Goal: Task Accomplishment & Management: Use online tool/utility

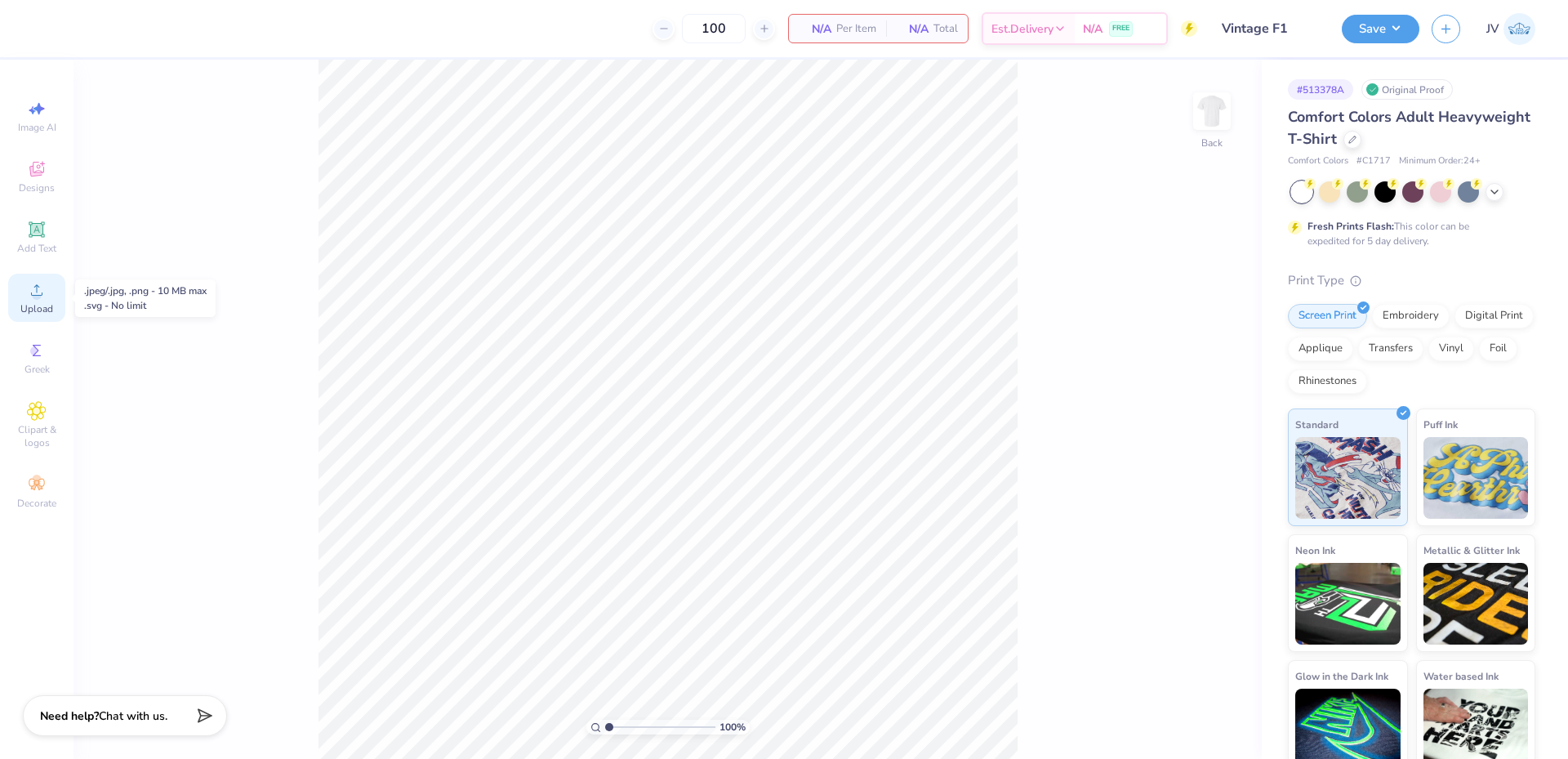
click at [39, 307] on span "Upload" at bounding box center [37, 308] width 33 height 13
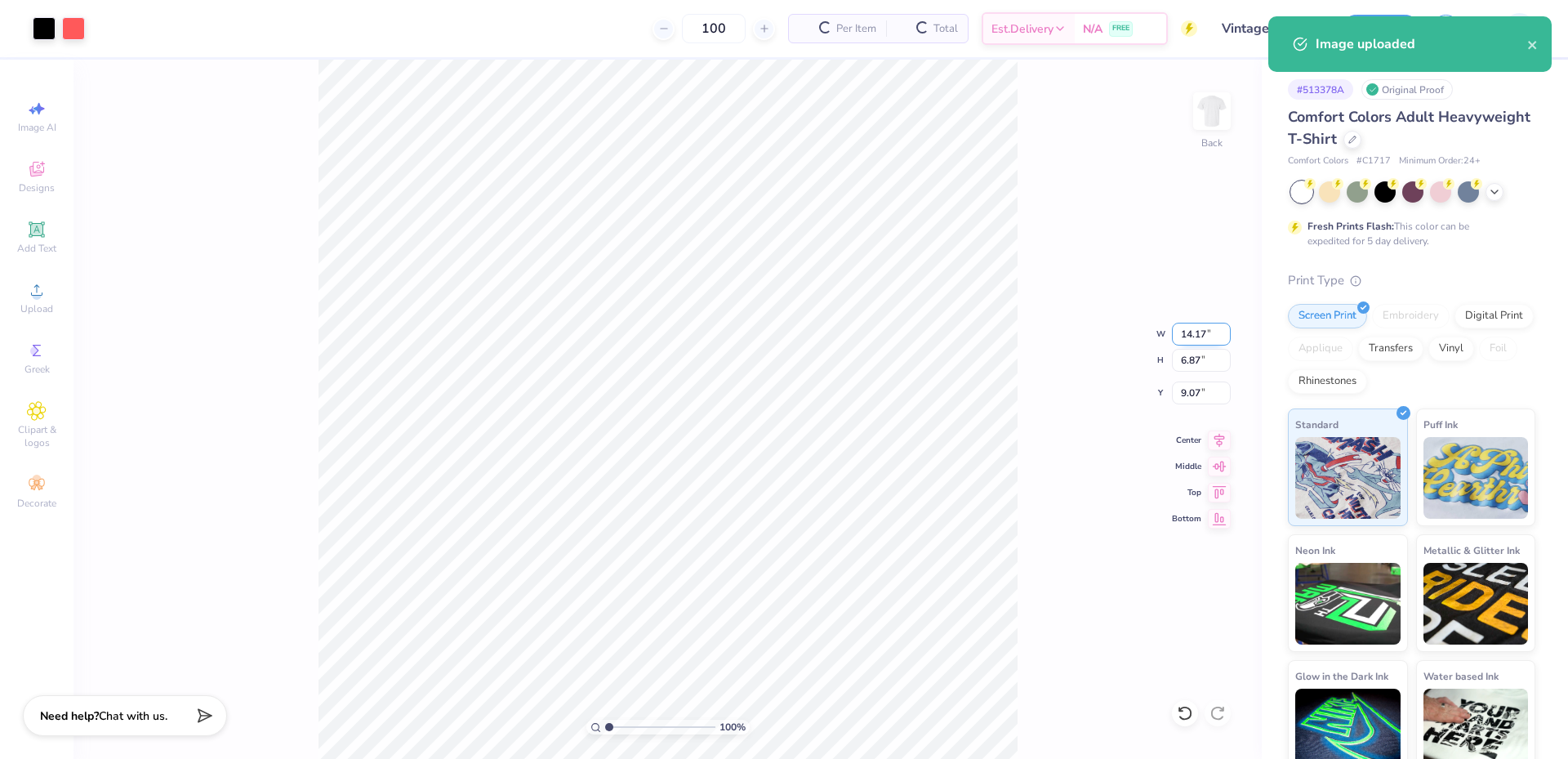
click at [1190, 338] on input "14.17" at bounding box center [1201, 334] width 59 height 23
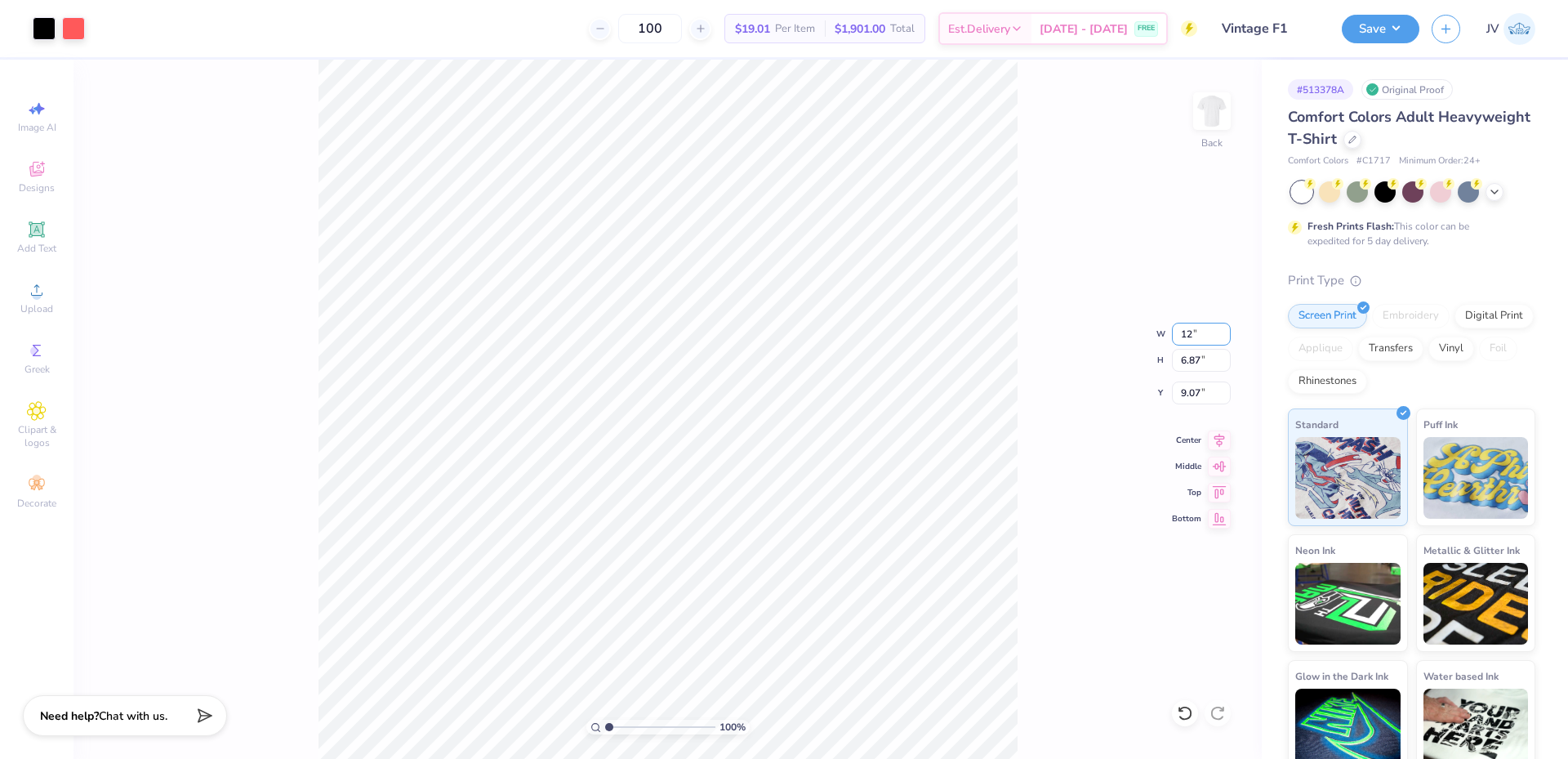
type input "12.00"
type input "5.81"
type input "9.59"
click at [45, 235] on icon at bounding box center [37, 229] width 20 height 20
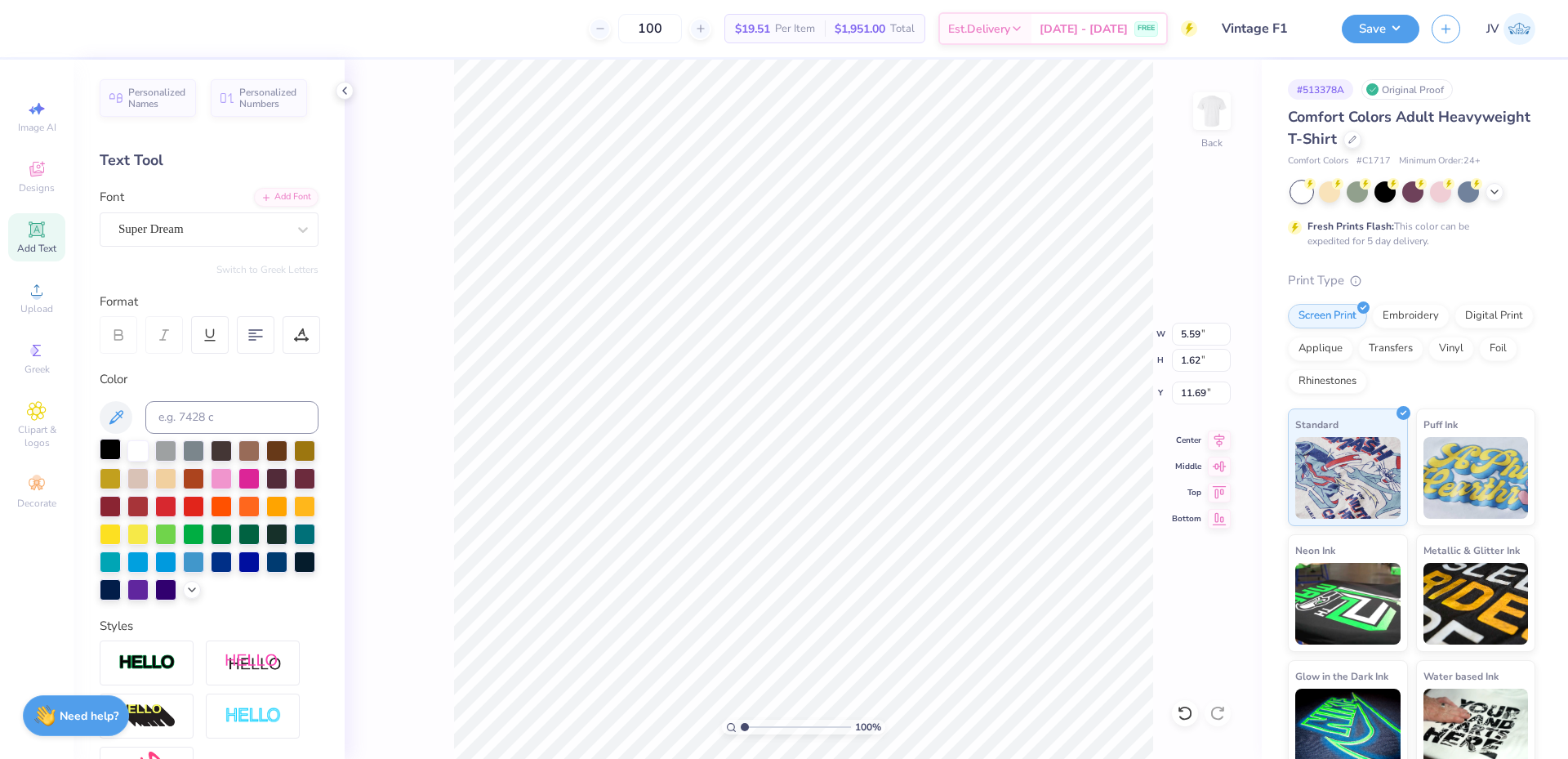
click at [110, 451] on div at bounding box center [110, 449] width 21 height 21
type input "3.23"
type textarea "Beta Theta Pi"
click at [280, 200] on div "Add Font" at bounding box center [287, 196] width 64 height 19
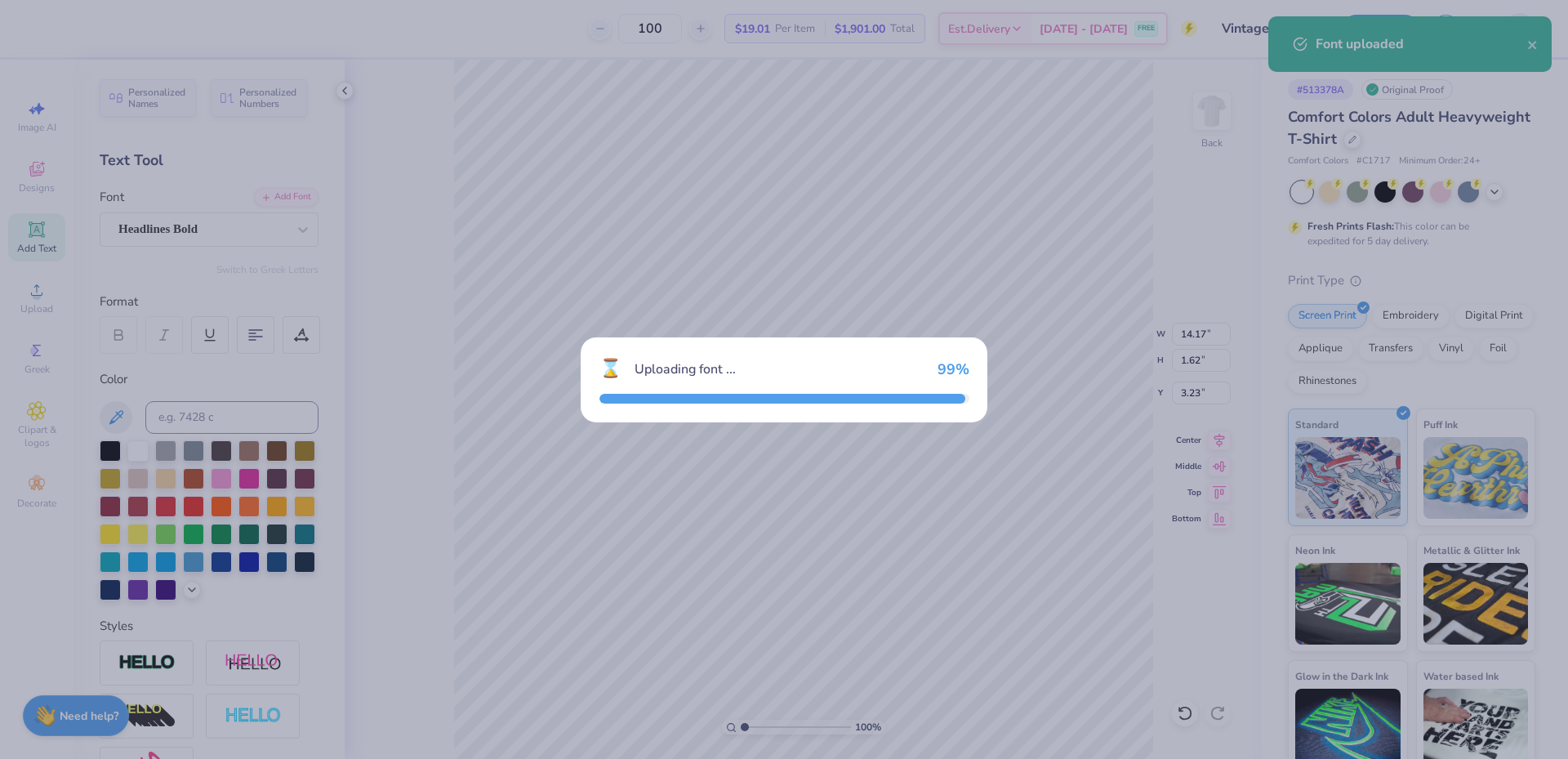
type input "10.75"
type input "1.76"
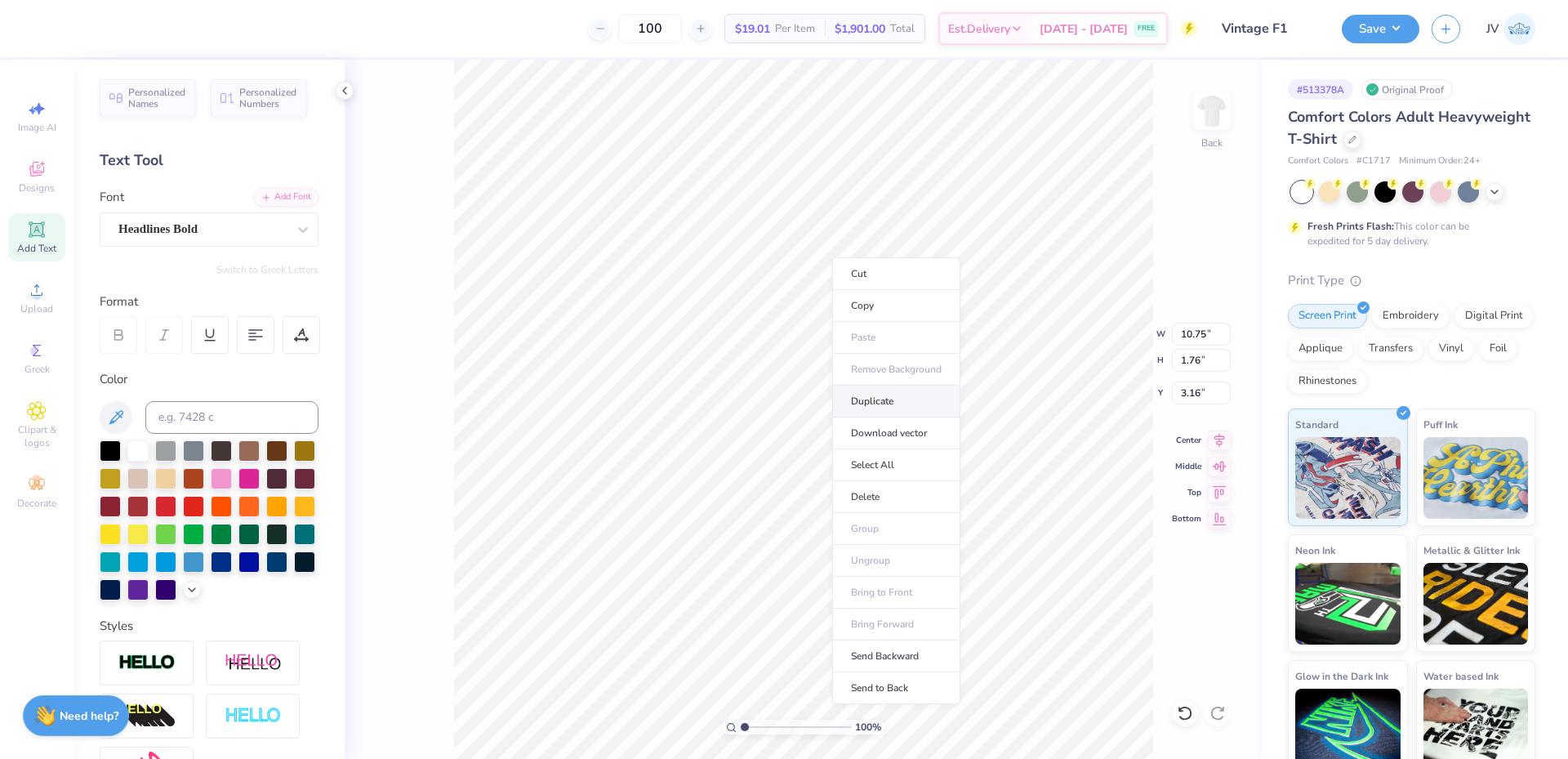
click at [889, 410] on li "Duplicate" at bounding box center [896, 402] width 128 height 32
type input "4.92"
type textarea "Founded in 1839"
click at [1189, 340] on input "10.75" at bounding box center [1201, 334] width 59 height 23
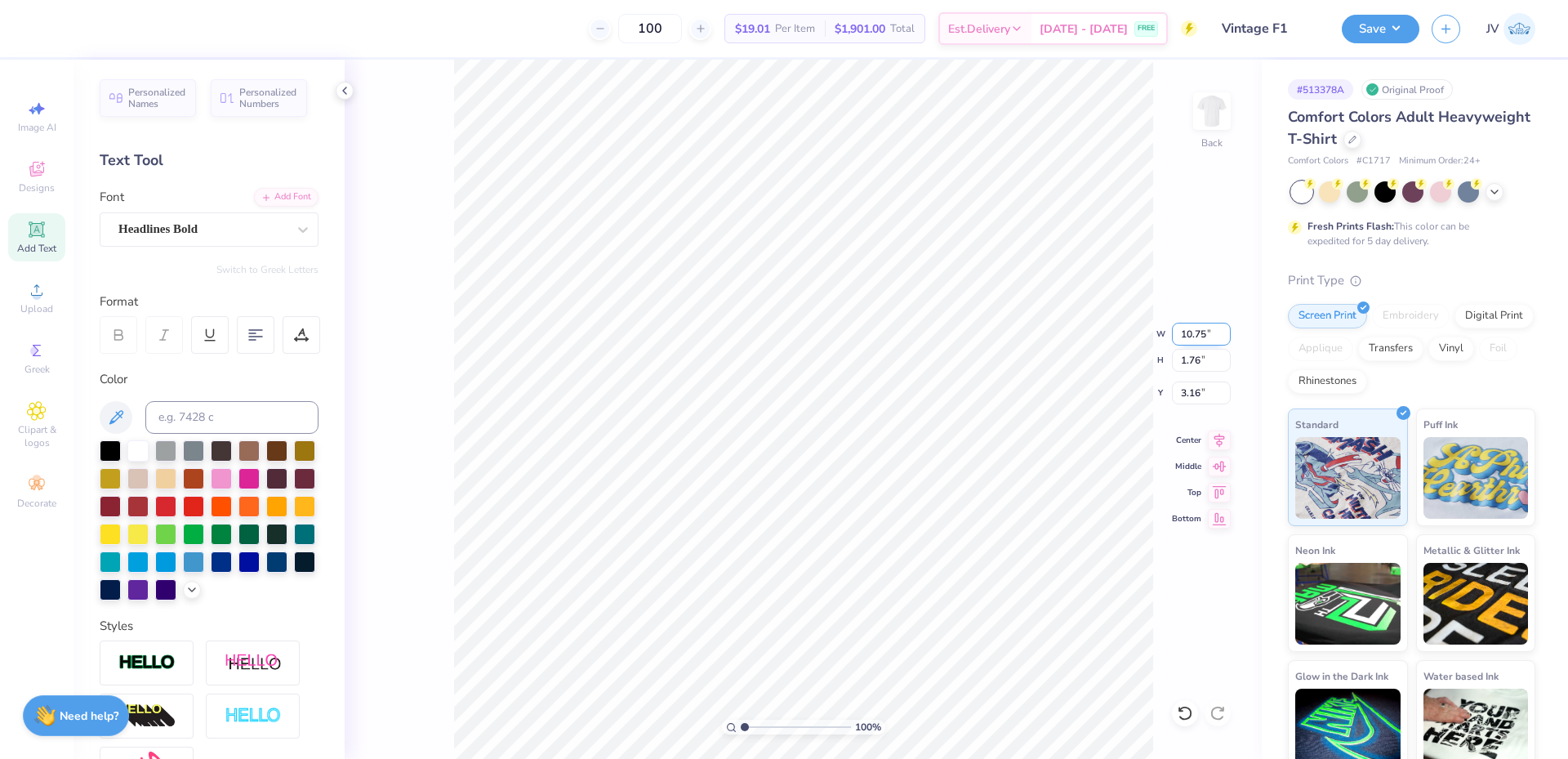
click at [1189, 340] on input "10.75" at bounding box center [1201, 334] width 59 height 23
type input "12.00"
type input "1.97"
type input "3.06"
type input "13.20"
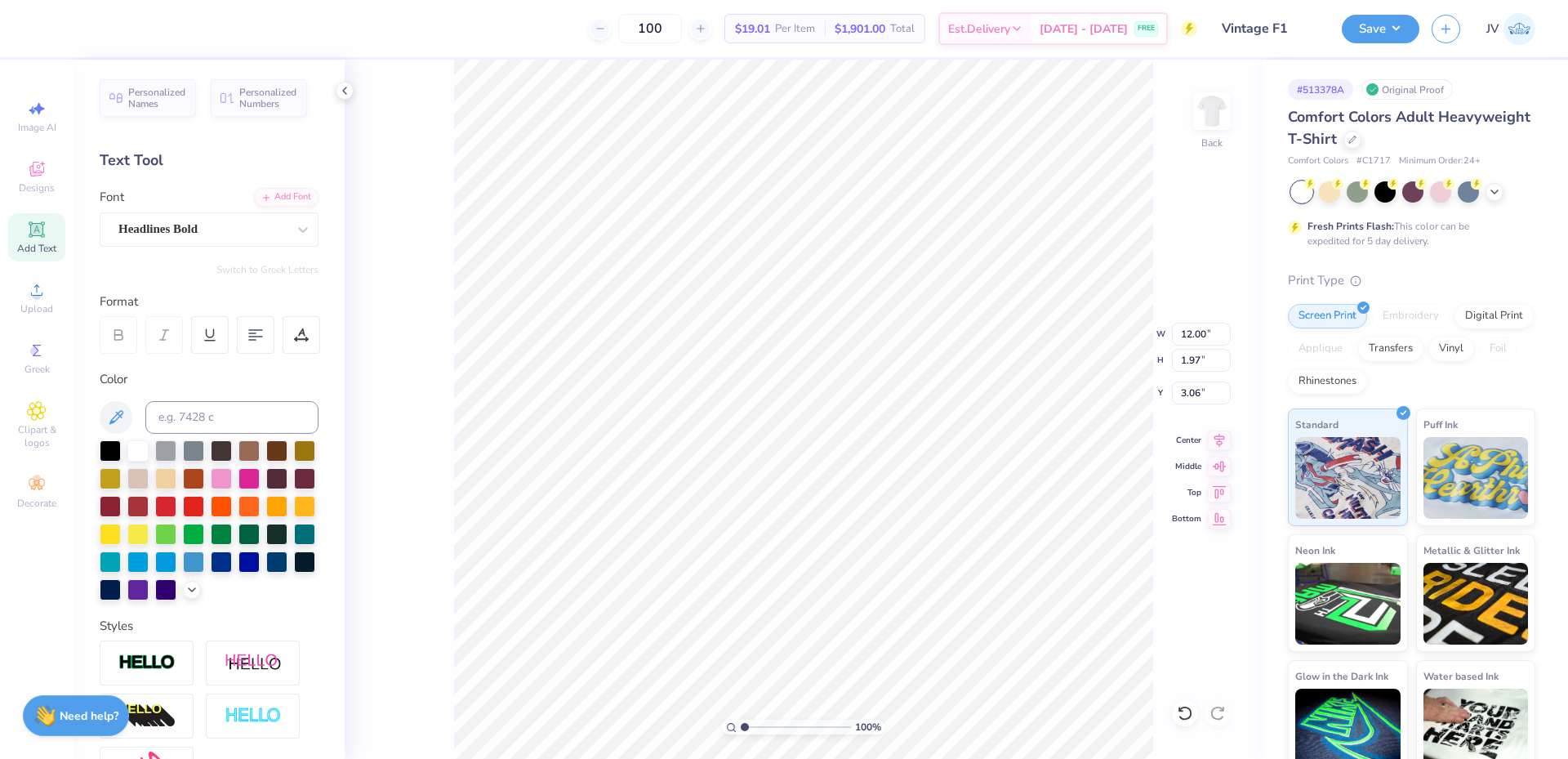
type input "1.76"
type input "4.92"
click at [1186, 340] on input "13.20" at bounding box center [1201, 334] width 59 height 23
click at [1184, 343] on input "13.20" at bounding box center [1201, 334] width 59 height 23
click at [1184, 344] on input "13.20" at bounding box center [1201, 334] width 59 height 23
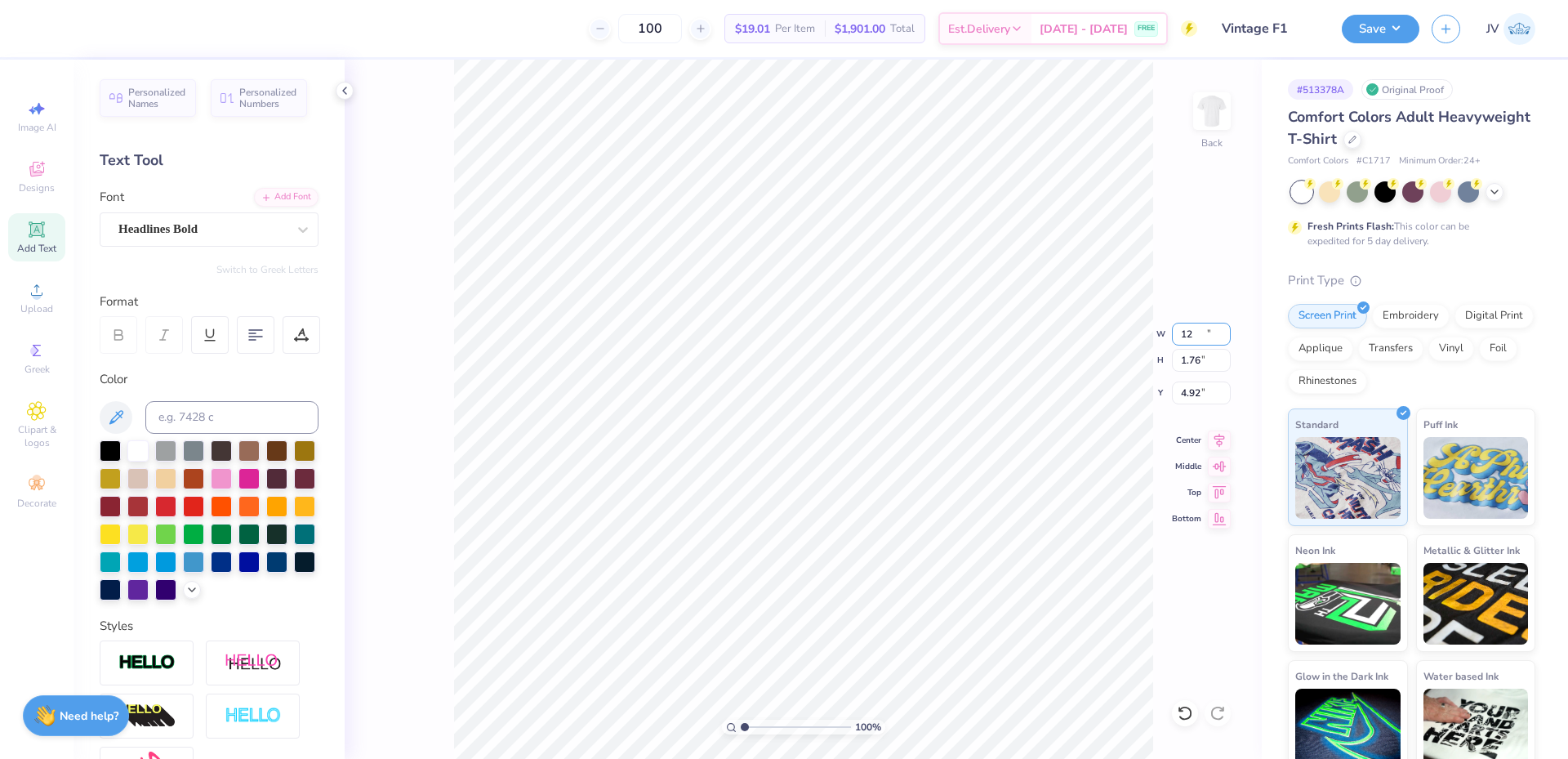
type input "12.00"
type input "1.60"
type input "5.00"
click at [1221, 438] on icon at bounding box center [1220, 437] width 23 height 20
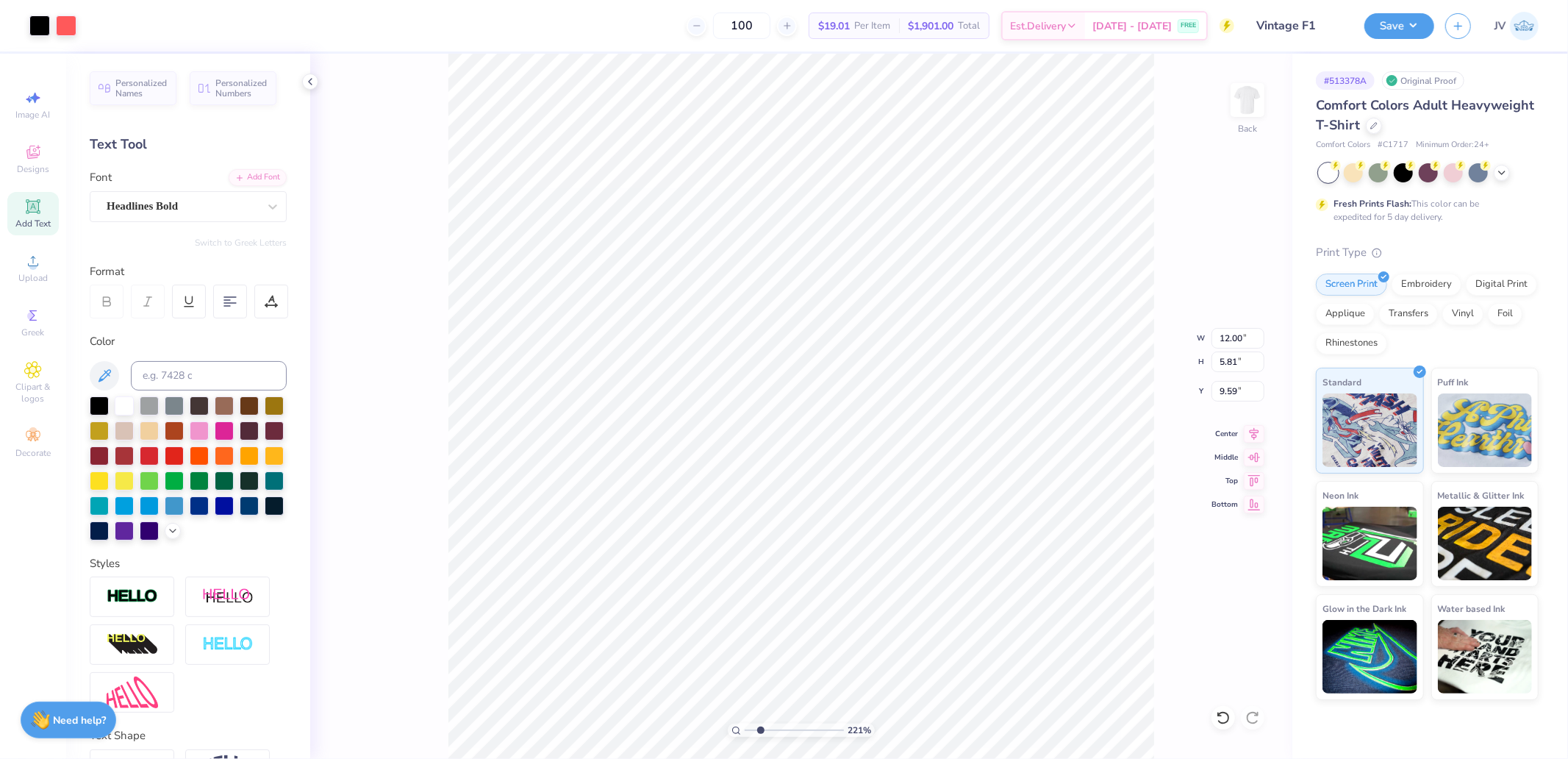
drag, startPoint x: 750, startPoint y: 726, endPoint x: 760, endPoint y: 725, distance: 10.0
click at [760, 682] on input "range" at bounding box center [794, 730] width 100 height 13
type input "1"
click at [745, 682] on input "range" at bounding box center [794, 730] width 100 height 13
click at [885, 488] on li "Group" at bounding box center [912, 485] width 115 height 29
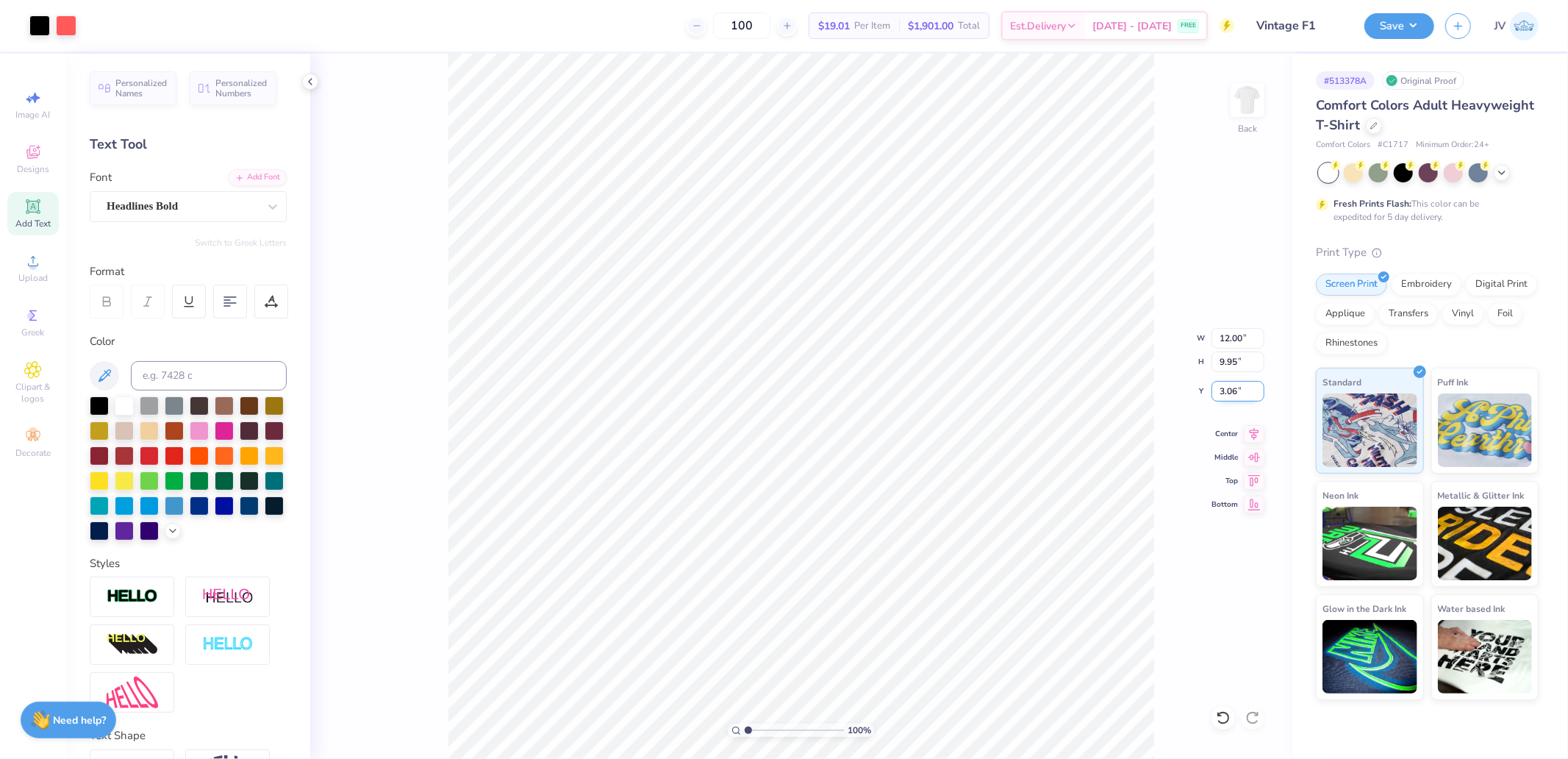
click at [1224, 392] on input "3.06" at bounding box center [1238, 391] width 53 height 20
click at [1225, 392] on input "3.06" at bounding box center [1238, 391] width 53 height 20
type input "3.00"
click at [1410, 25] on button "Save" at bounding box center [1399, 24] width 70 height 26
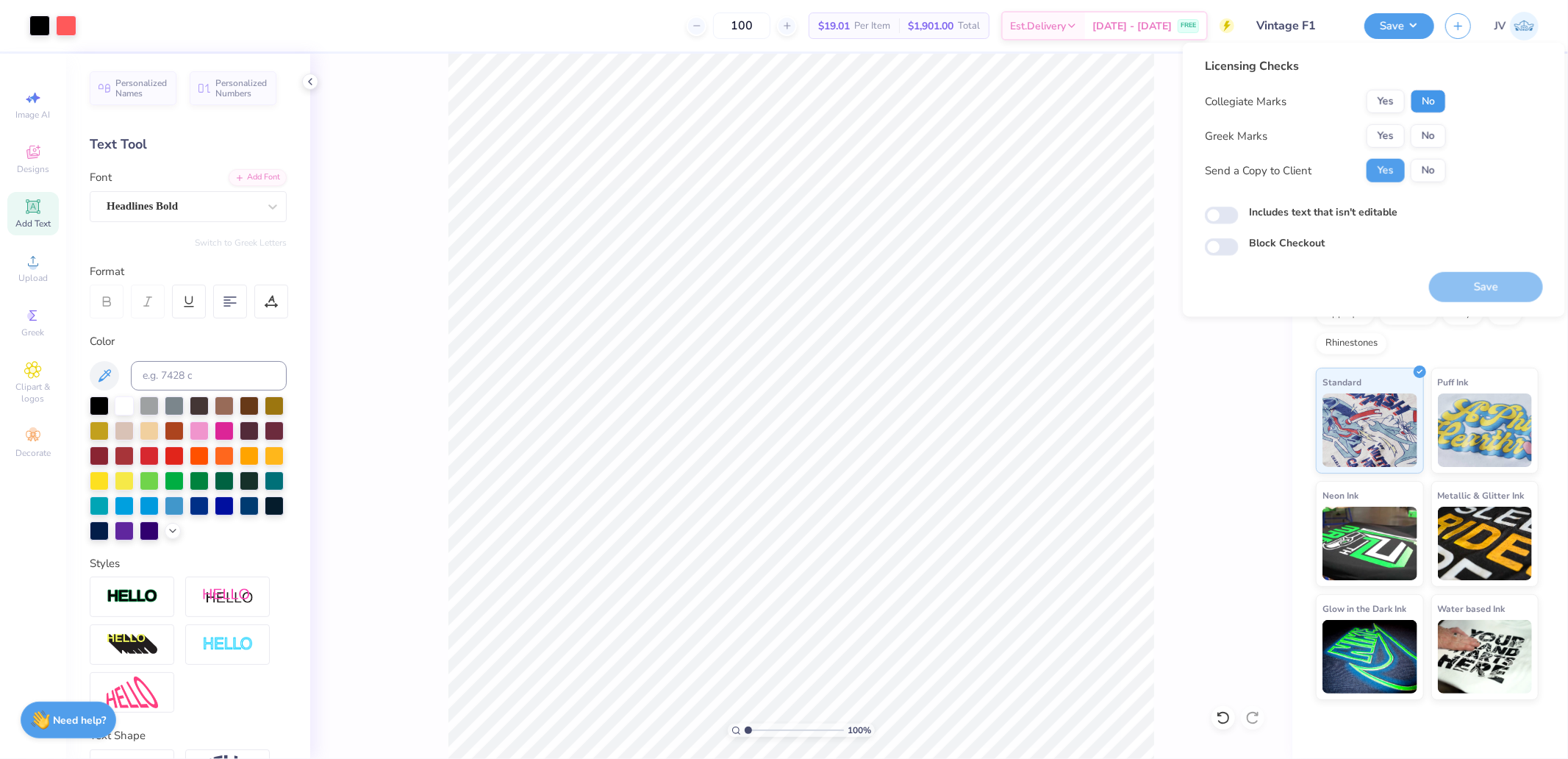
click at [1410, 93] on button "No" at bounding box center [1428, 101] width 35 height 24
click at [1377, 143] on button "Yes" at bounding box center [1385, 136] width 38 height 24
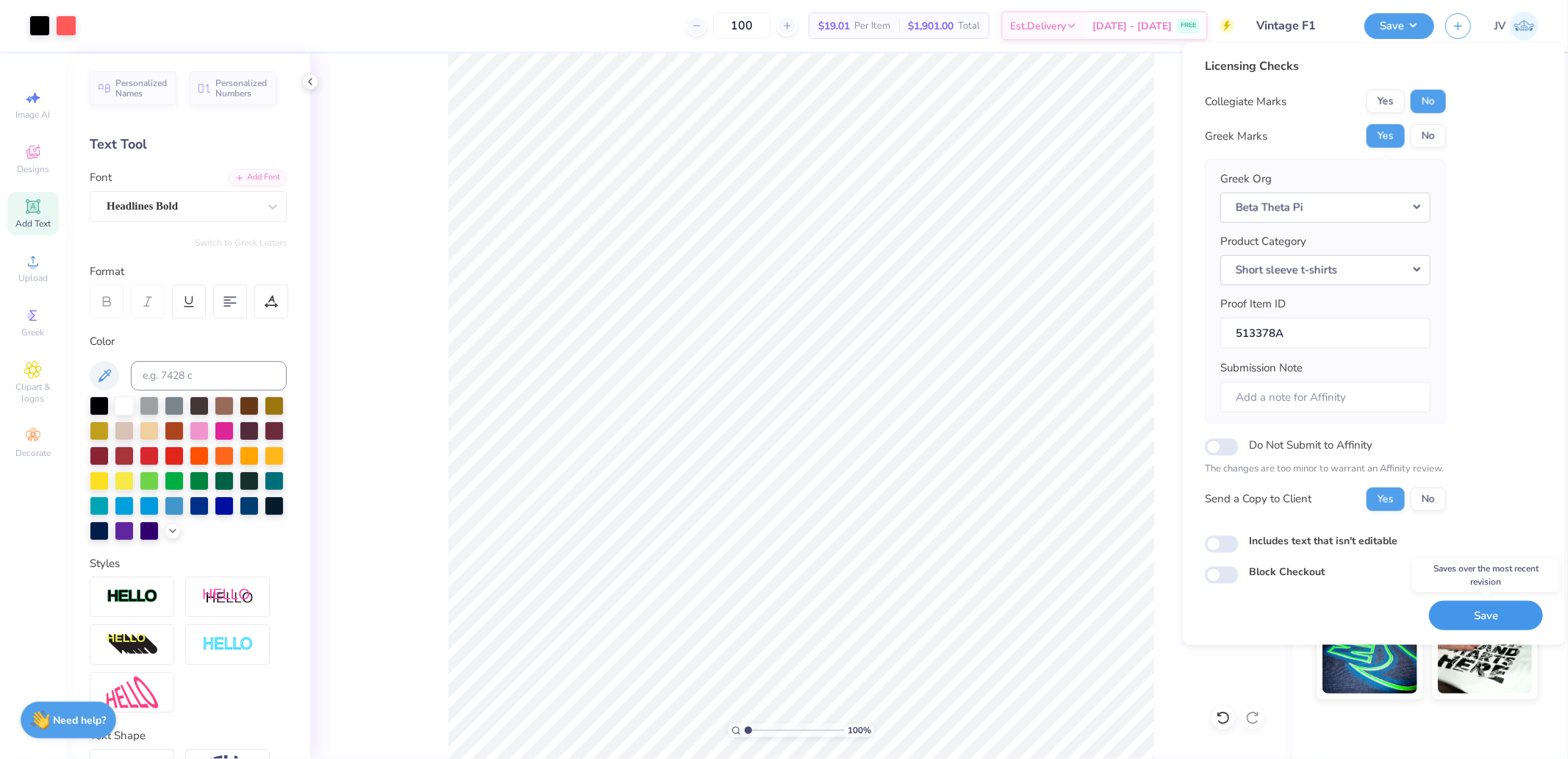
click at [1410, 612] on button "Save" at bounding box center [1486, 615] width 114 height 30
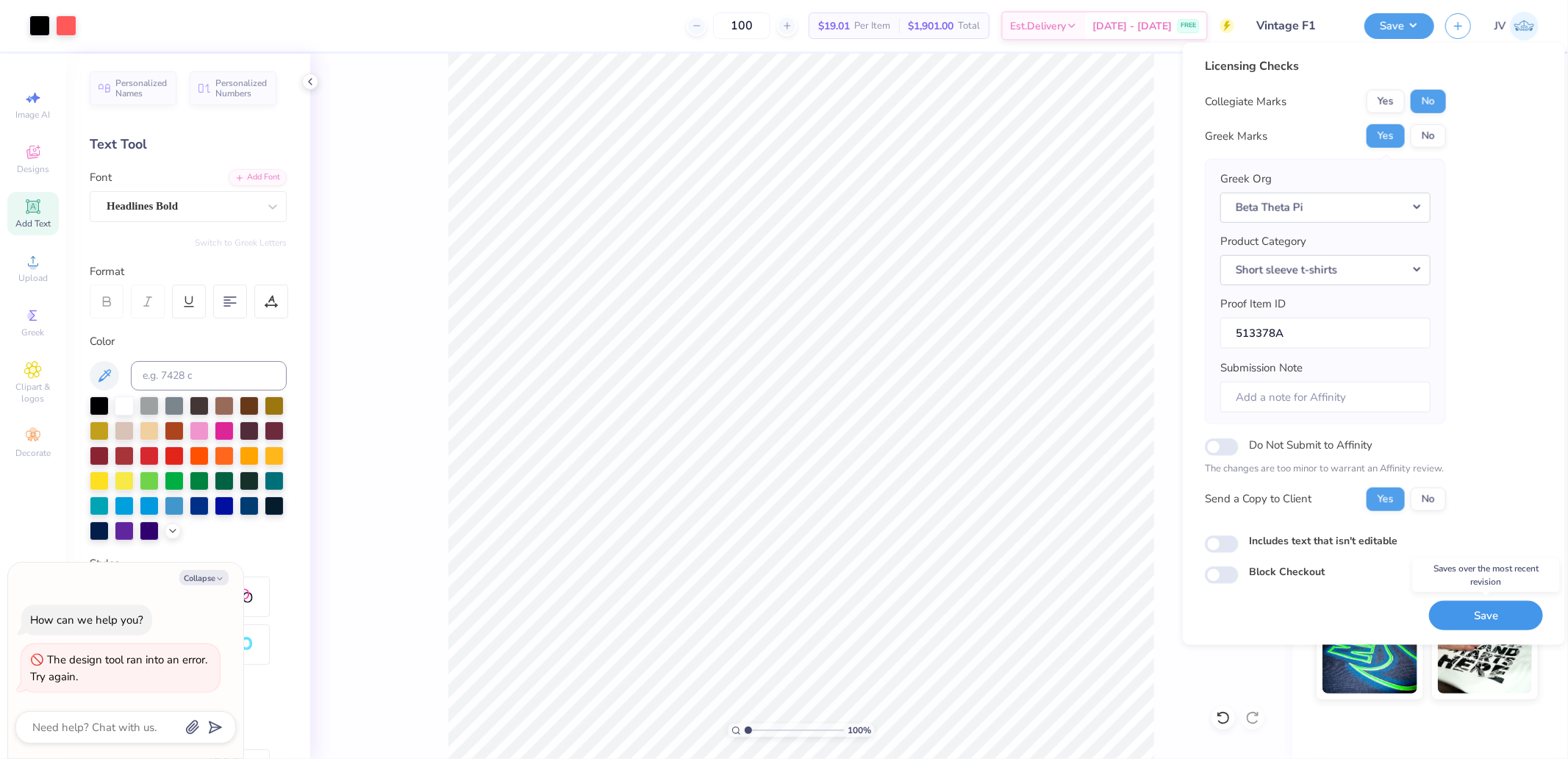
click at [1410, 608] on button "Save" at bounding box center [1486, 615] width 114 height 30
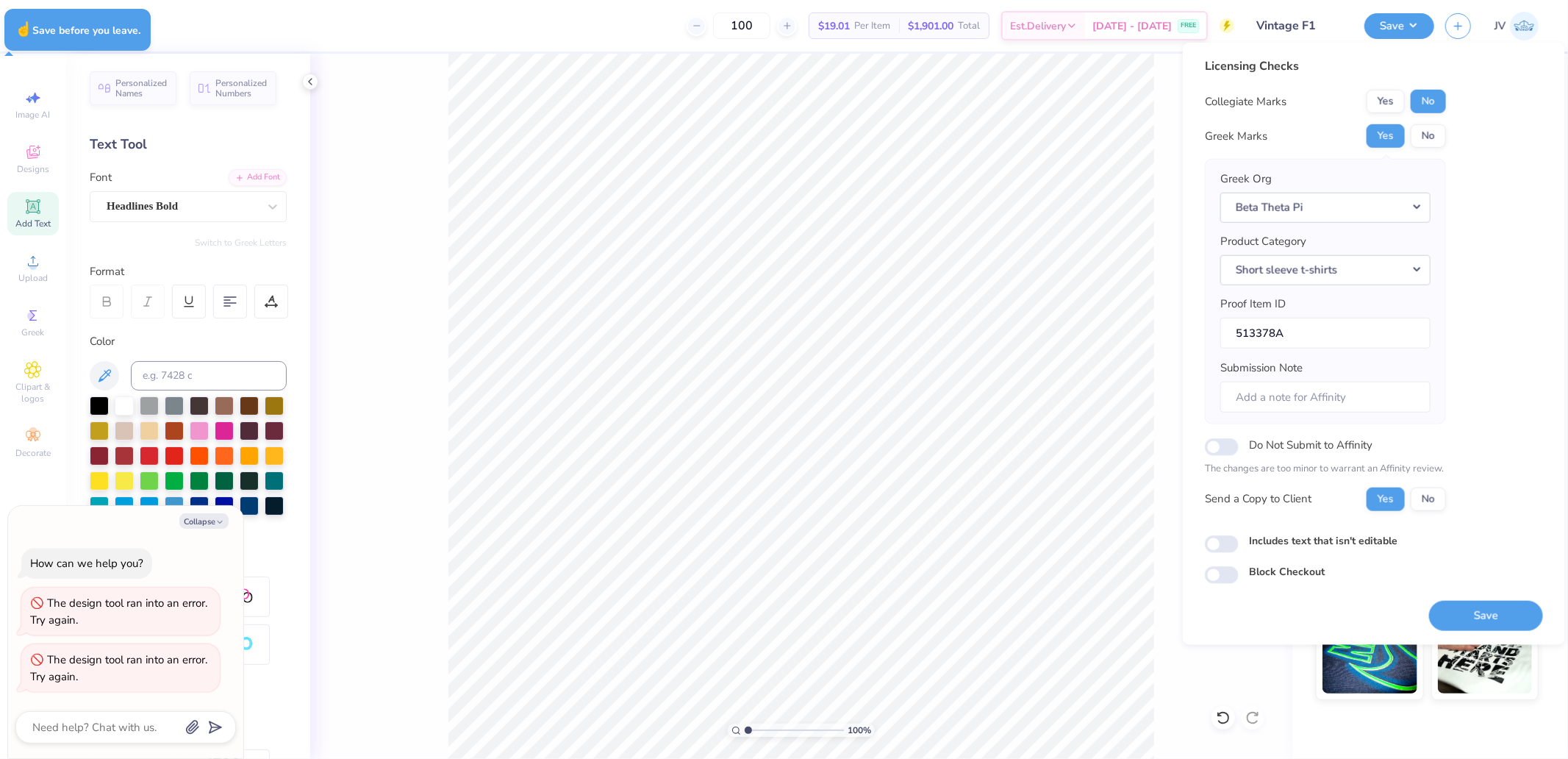
type textarea "x"
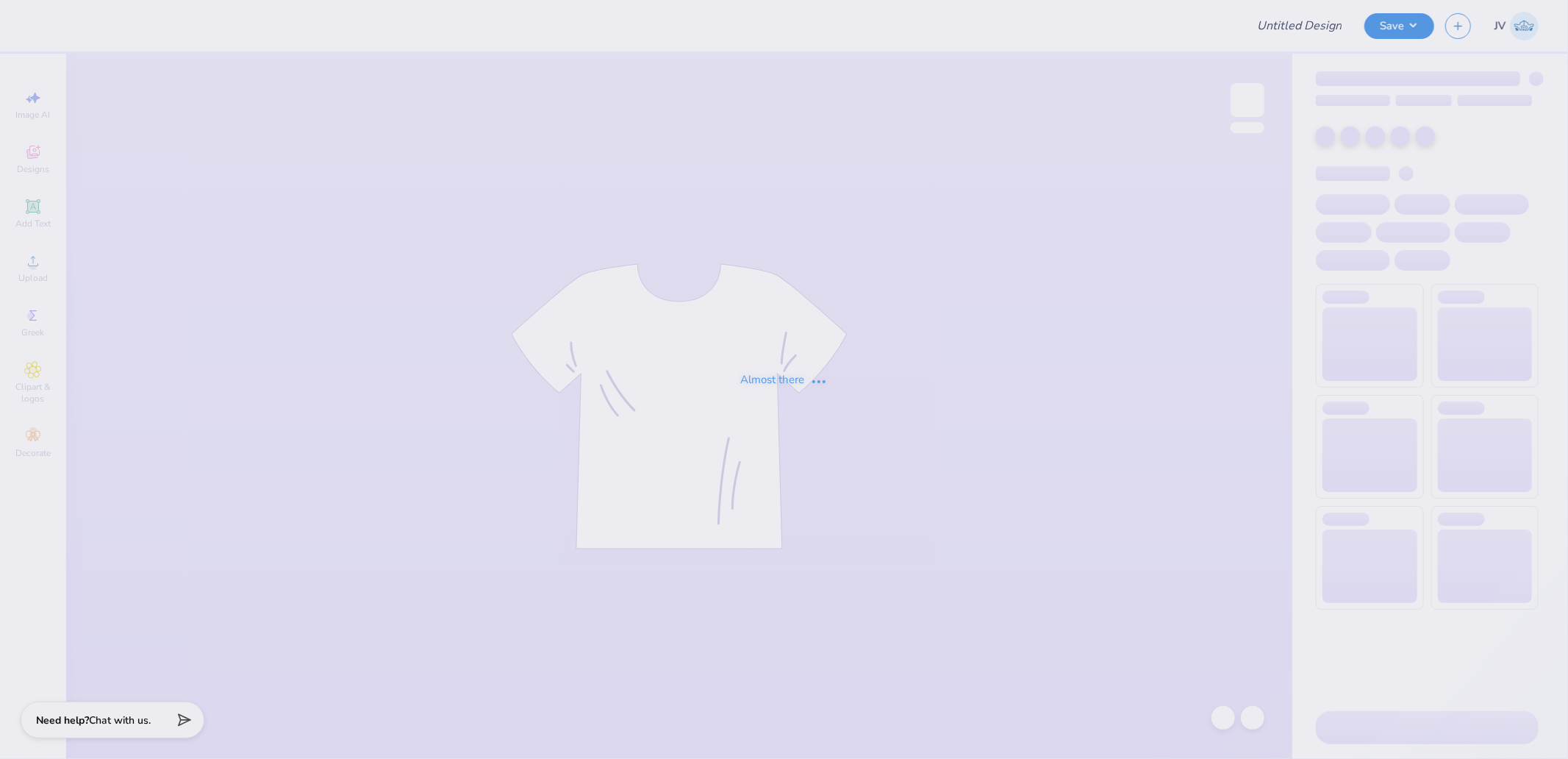
type input "Vintage F1"
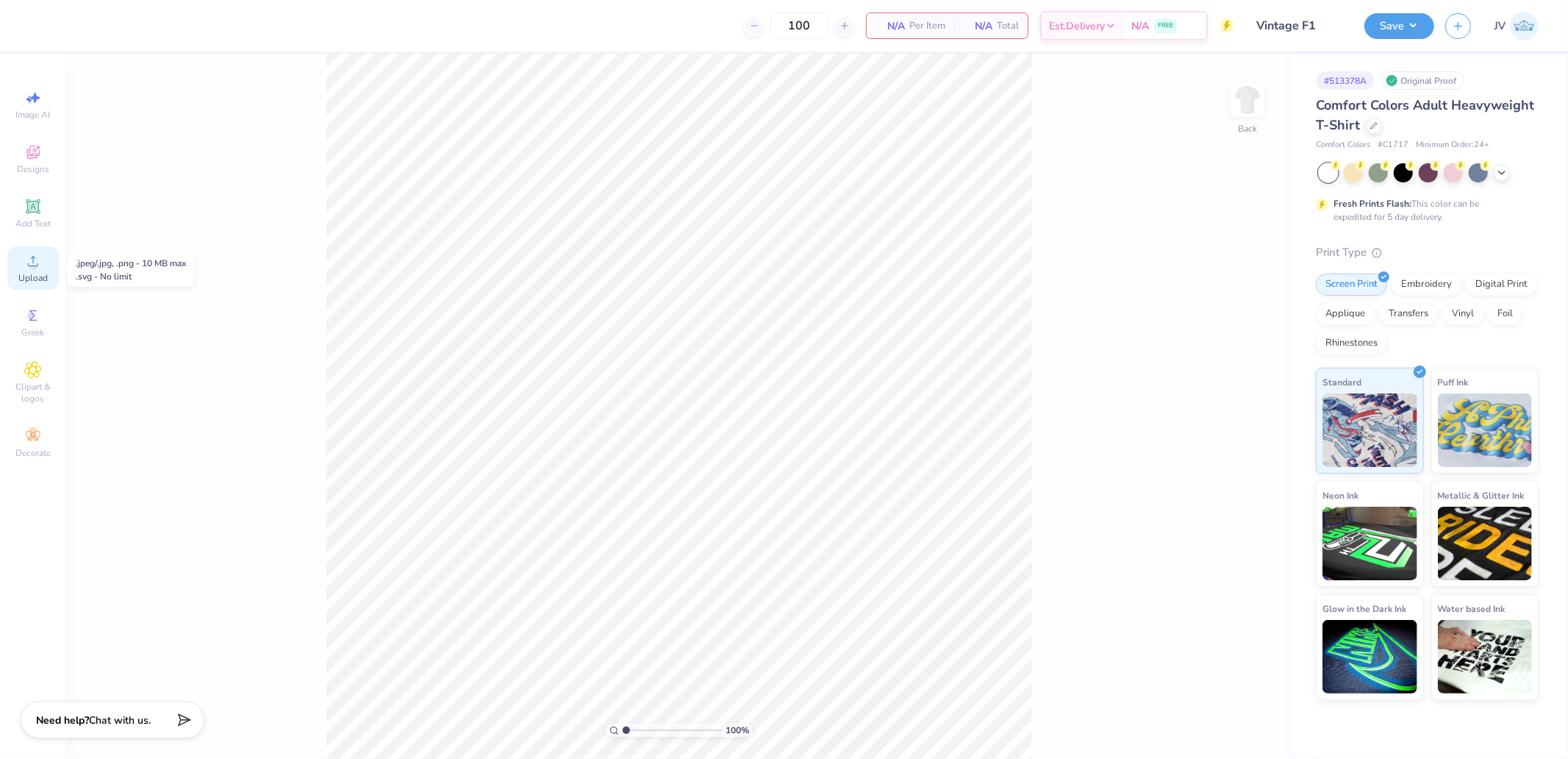
click at [39, 263] on icon at bounding box center [33, 261] width 18 height 18
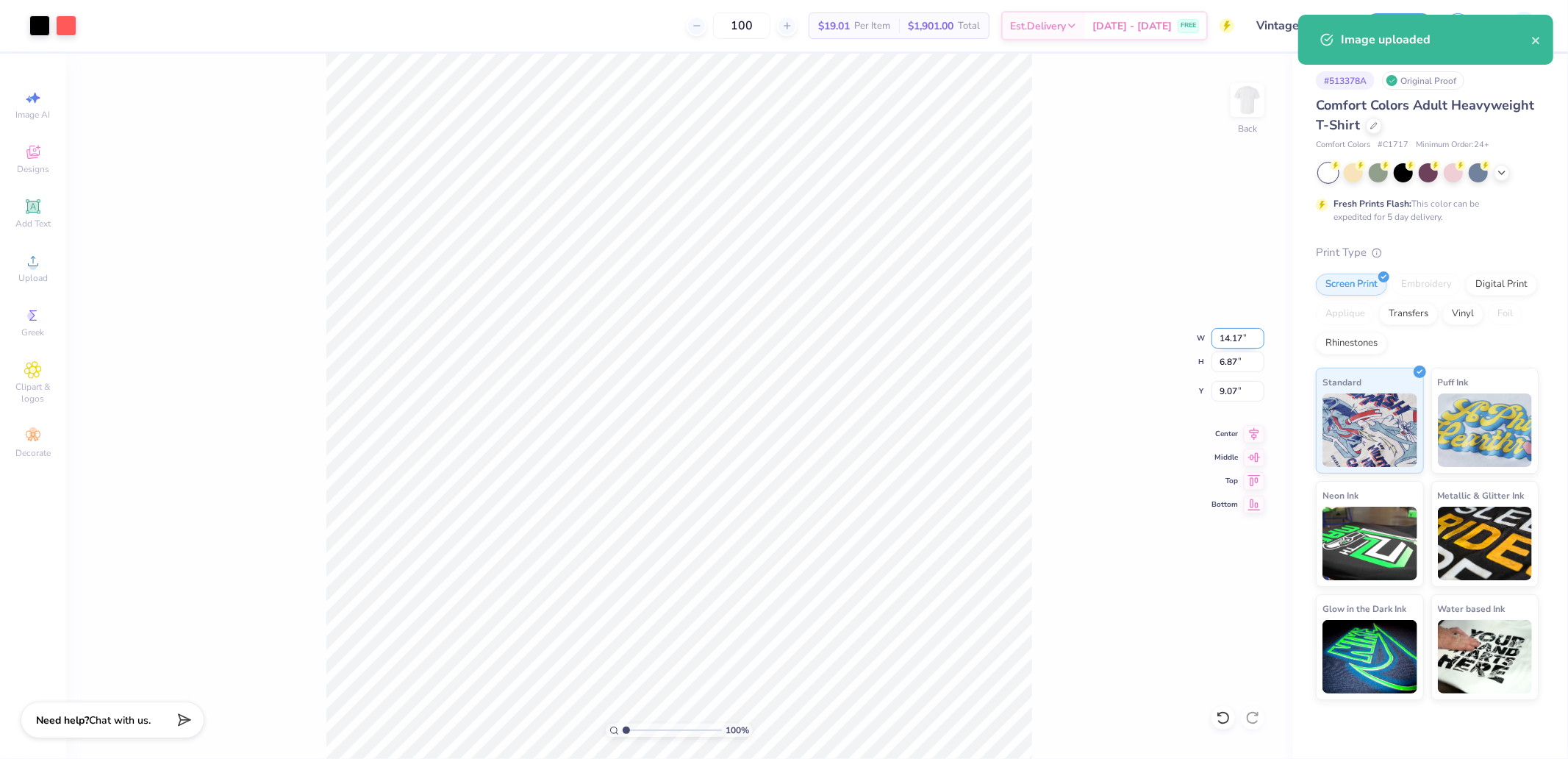
click at [1224, 341] on input "14.17" at bounding box center [1238, 338] width 53 height 20
type input "12.00"
type input "5.81"
type input "9.59"
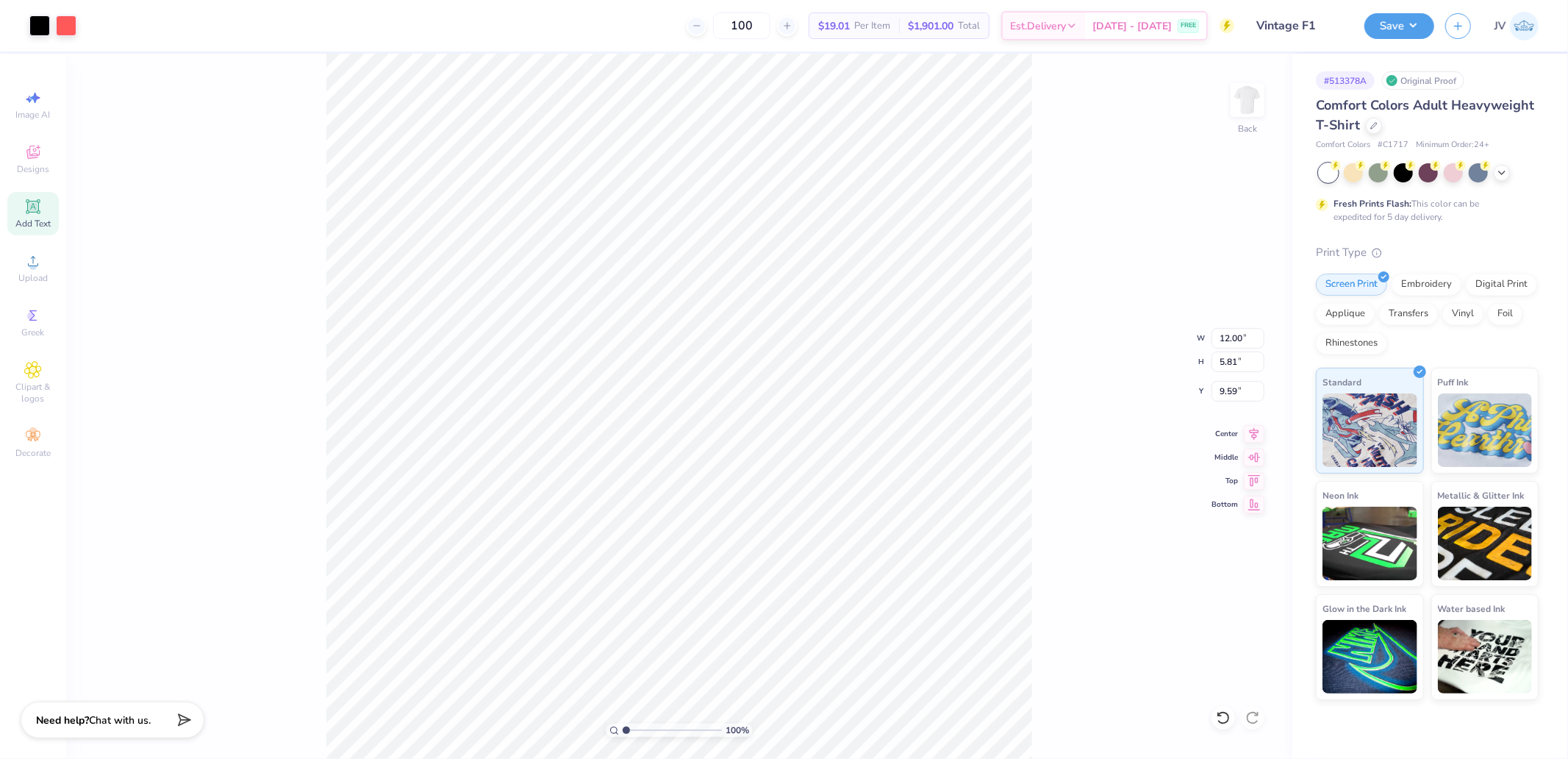
click at [19, 219] on span "Add Text" at bounding box center [33, 223] width 35 height 12
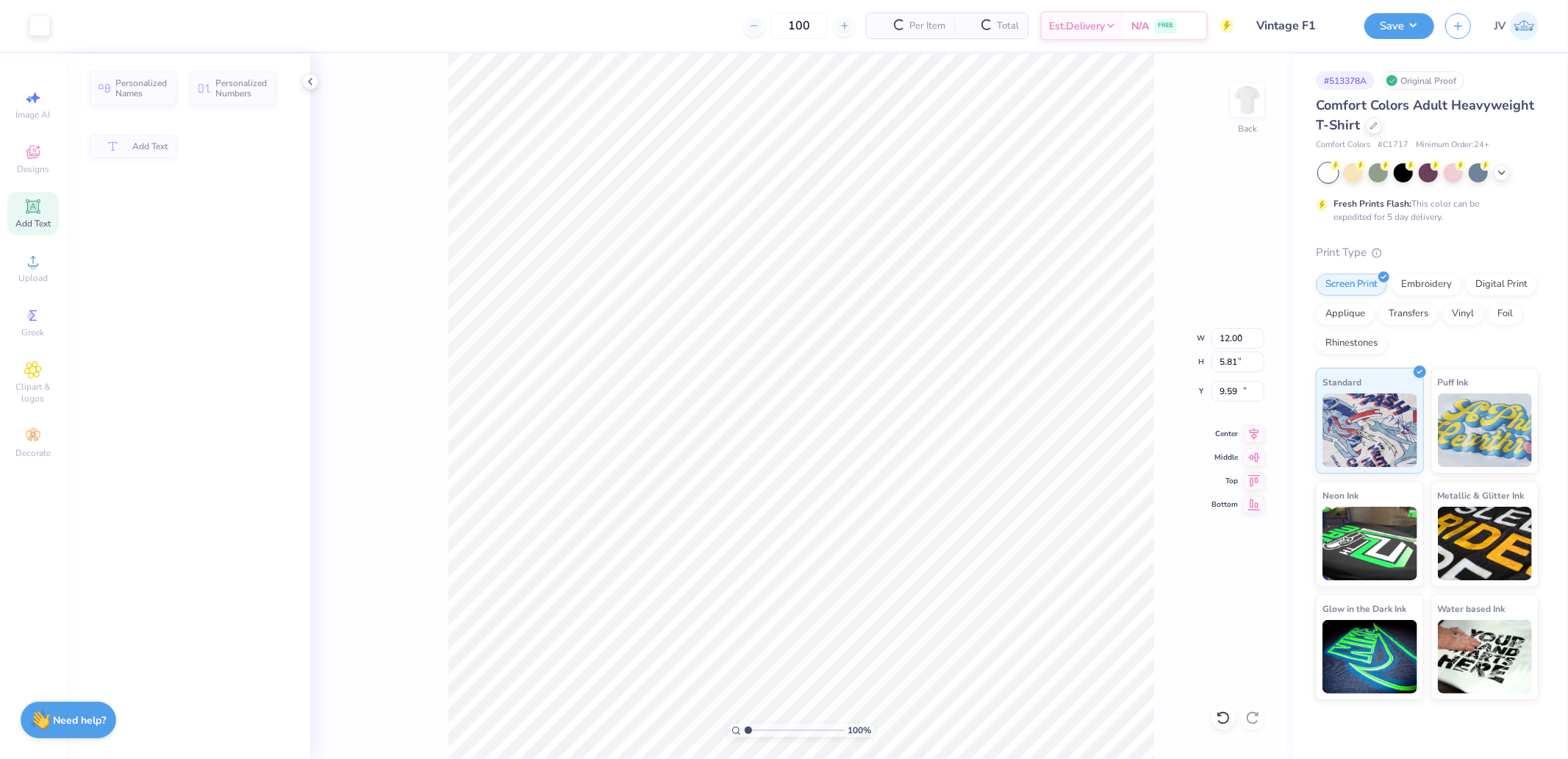
type input "5.59"
type input "1.62"
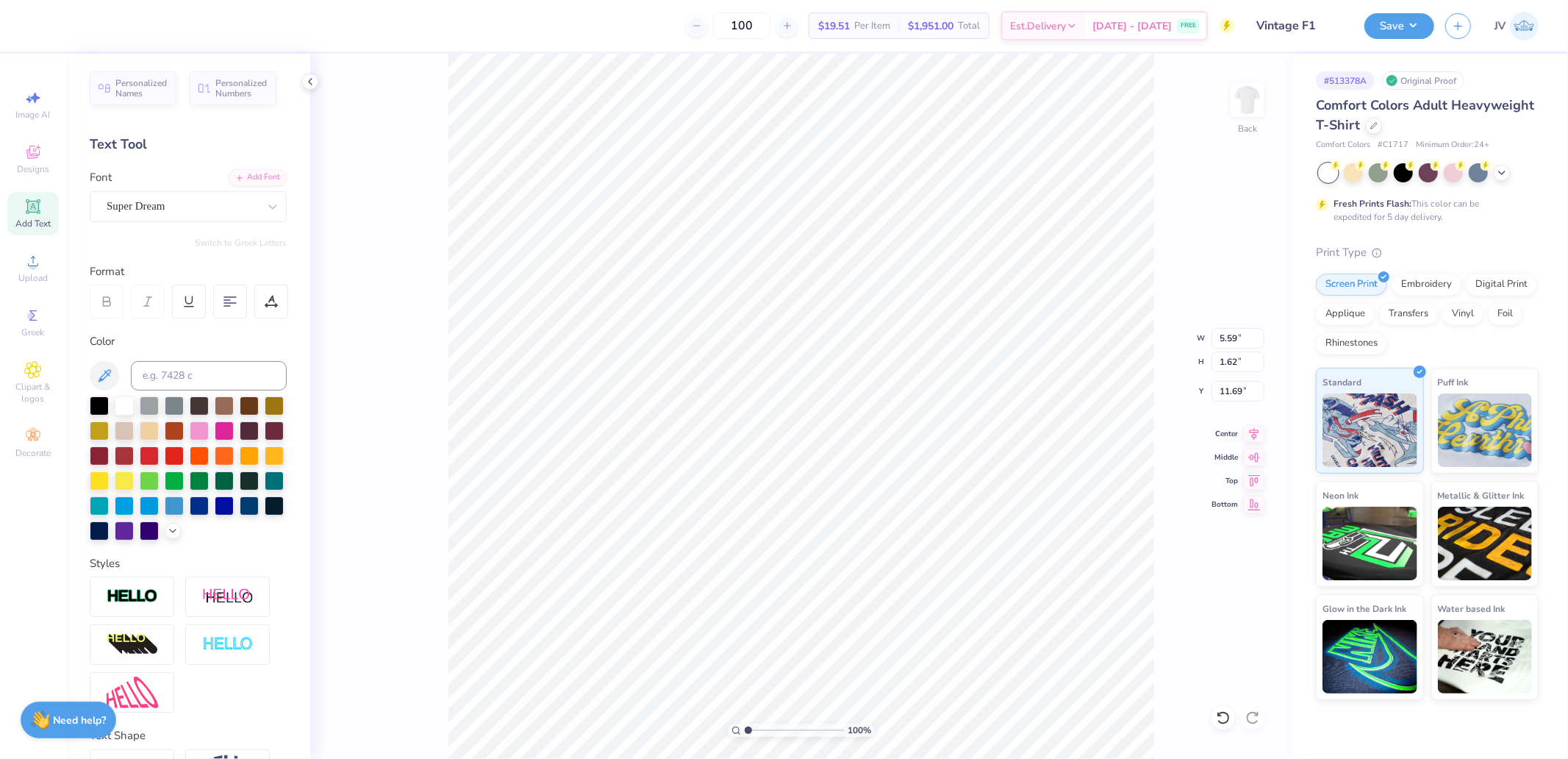
type input "4.43"
click at [97, 406] on div at bounding box center [99, 404] width 19 height 19
click at [265, 202] on icon at bounding box center [272, 206] width 15 height 15
click at [267, 172] on div "Add Font" at bounding box center [258, 176] width 58 height 17
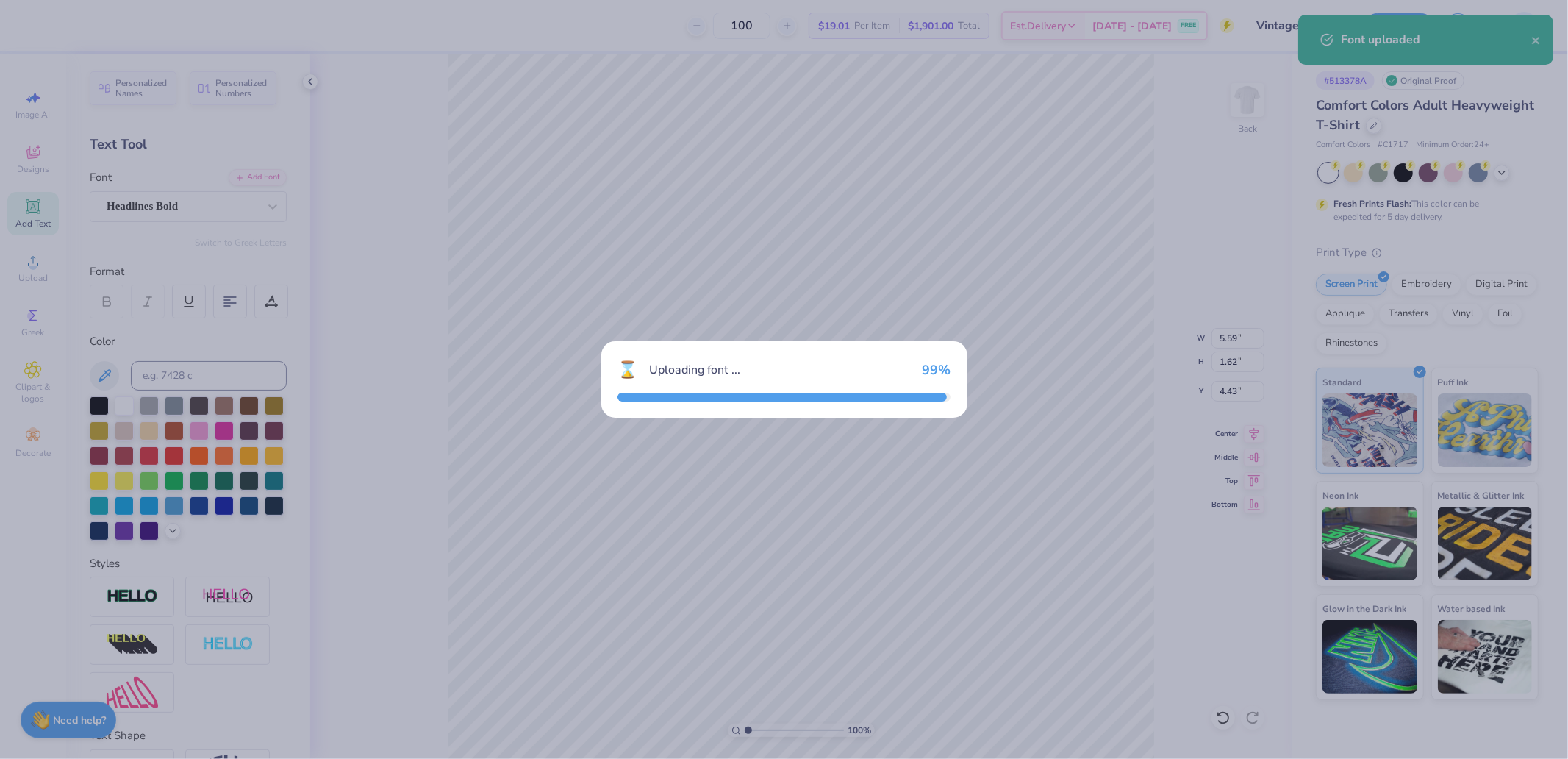
type input "3.90"
type input "1.69"
type input "4.40"
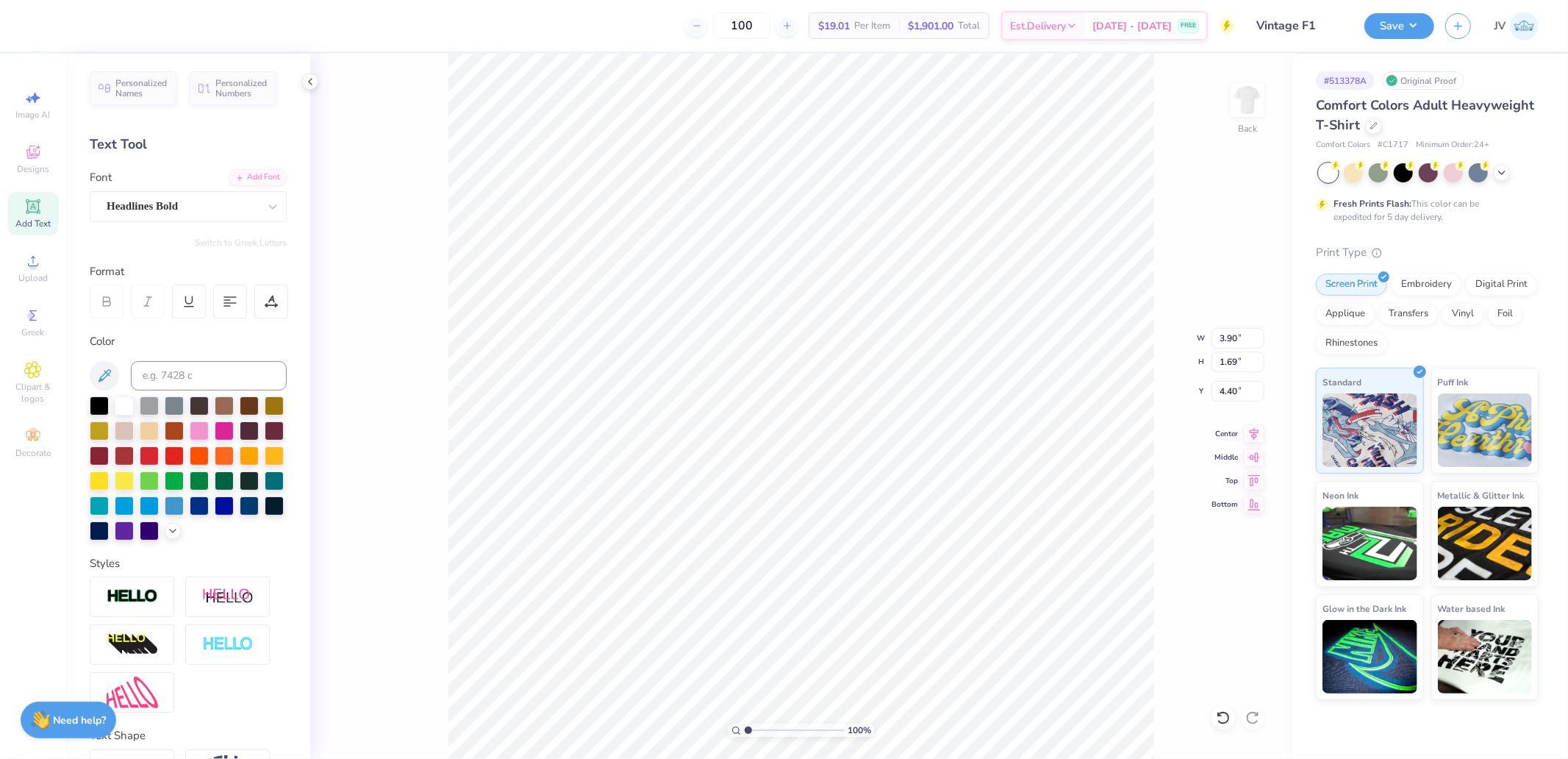
scroll to position [13, 4]
type textarea "Beta Theta Pi"
click at [392, 147] on div "100 % Back W 3.90 3.90 " H 1.69 1.69 " Y 4.40 4.40 " Center Middle Top Bottom" at bounding box center [801, 405] width 982 height 705
click at [1224, 341] on input "10.75" at bounding box center [1238, 338] width 53 height 20
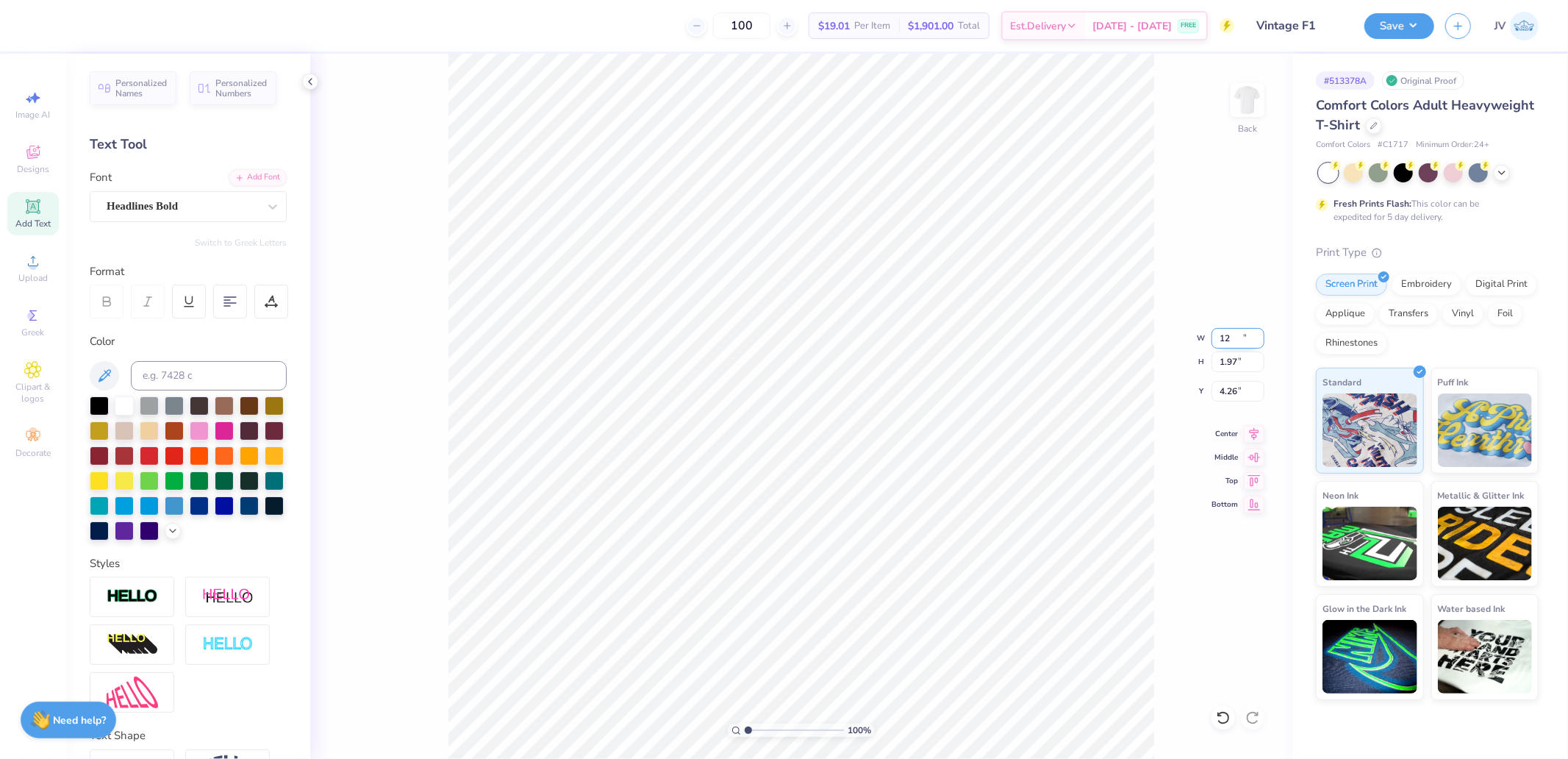
type input "12.00"
type input "1.97"
click at [1255, 429] on icon at bounding box center [1254, 431] width 20 height 18
click at [866, 395] on li "Duplicate" at bounding box center [880, 391] width 115 height 29
type input "5.26"
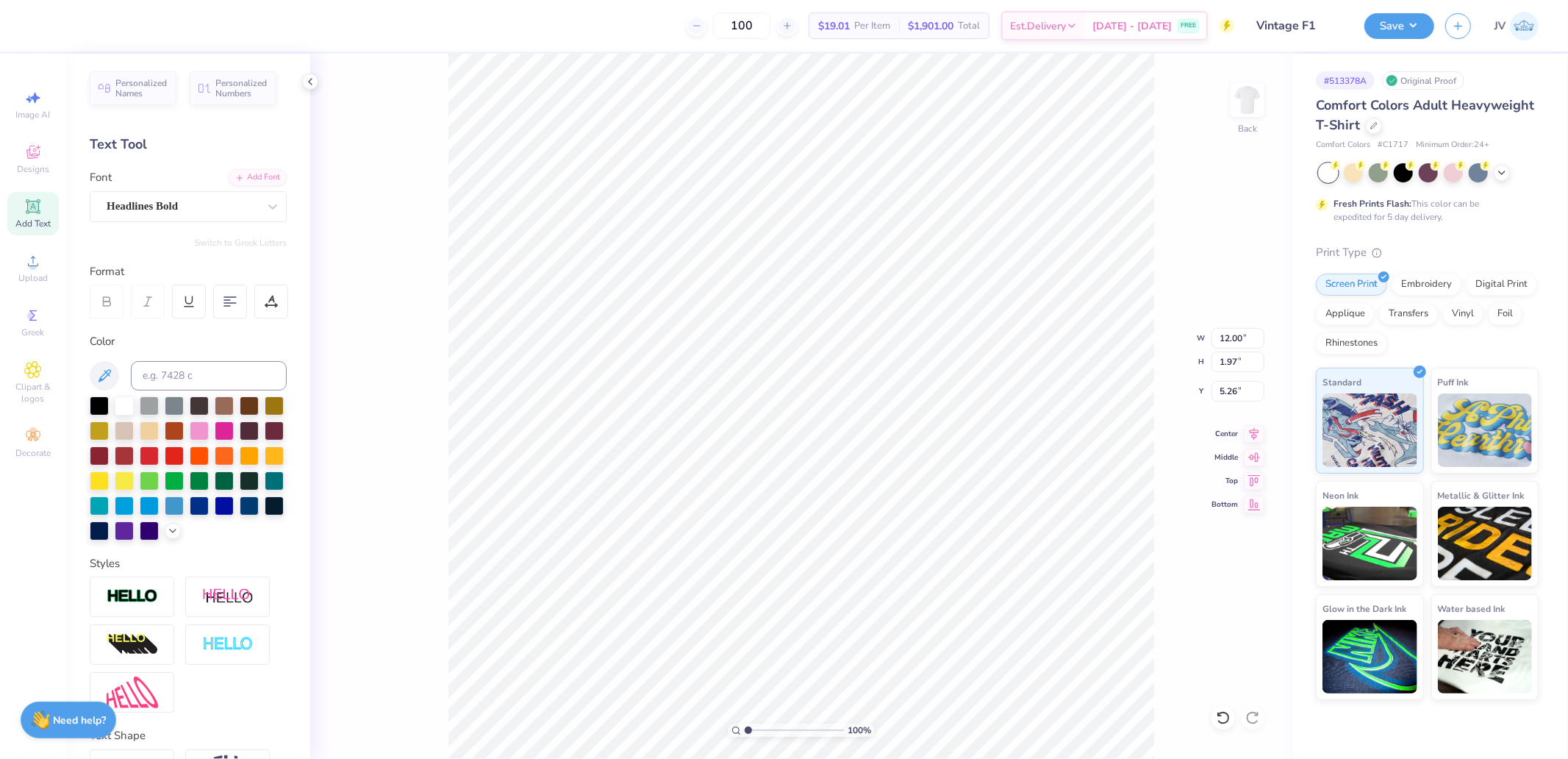
scroll to position [13, 2]
paste textarea "Founded in 1839"
type textarea "Founded in 1839"
type input "5.81"
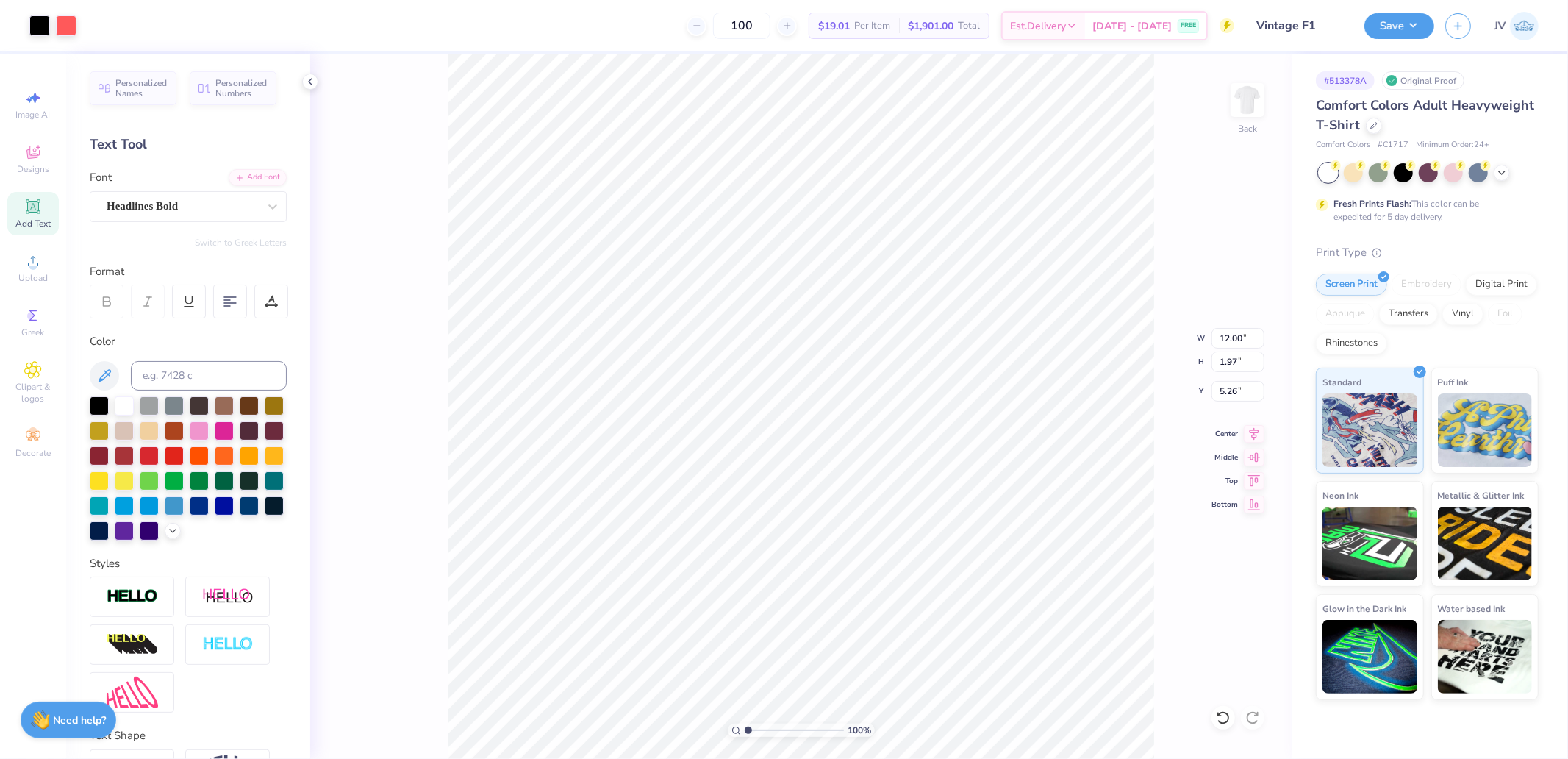
type input "9.59"
type input "14.17"
type input "1.89"
type input "5.30"
click at [1230, 339] on input "14.17" at bounding box center [1238, 338] width 53 height 20
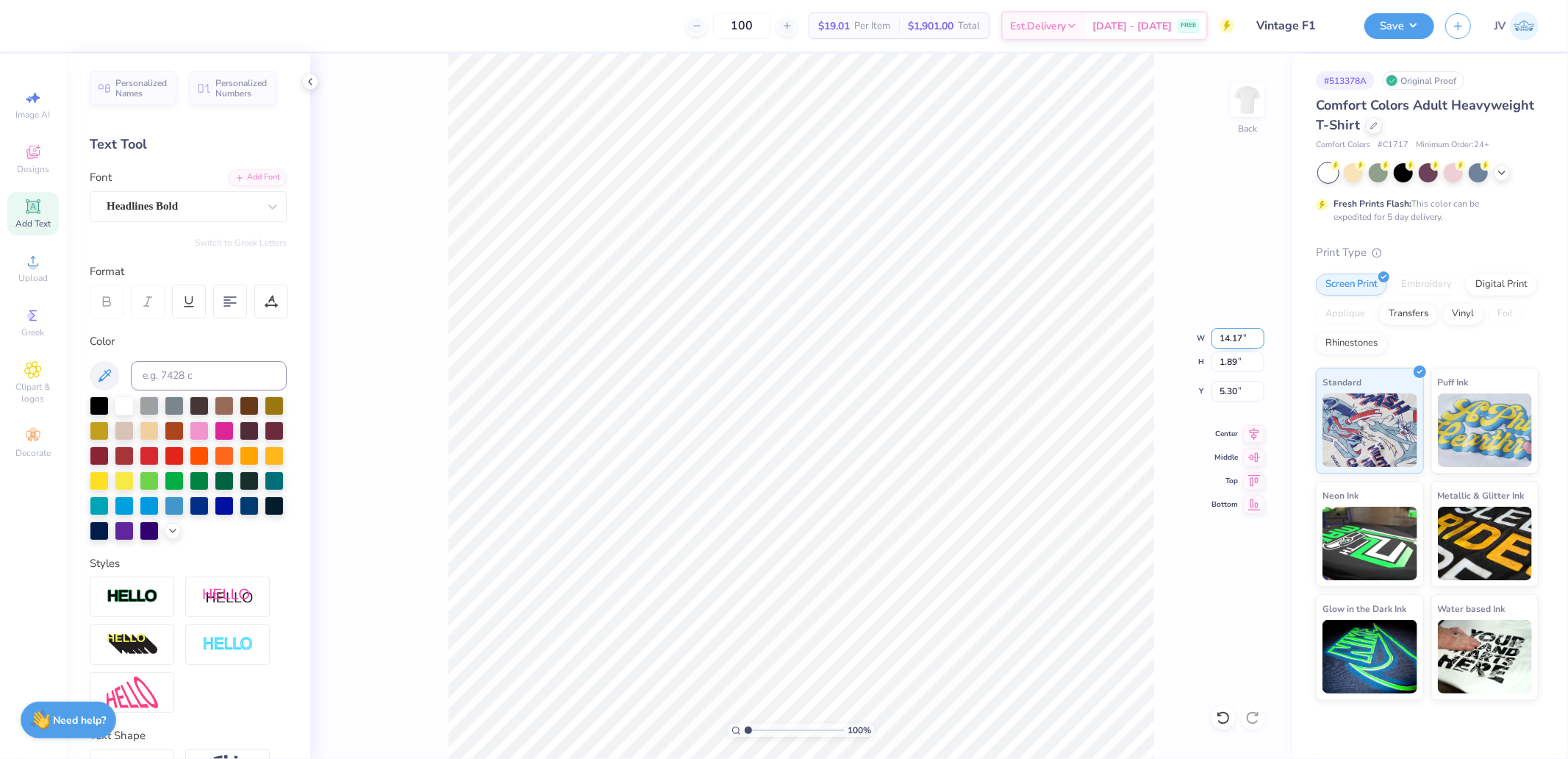
click at [1231, 338] on input "14.17" at bounding box center [1238, 338] width 53 height 20
type input "12.00"
type input "1.60"
type input "5.44"
click at [731, 536] on li "Group" at bounding box center [739, 537] width 115 height 29
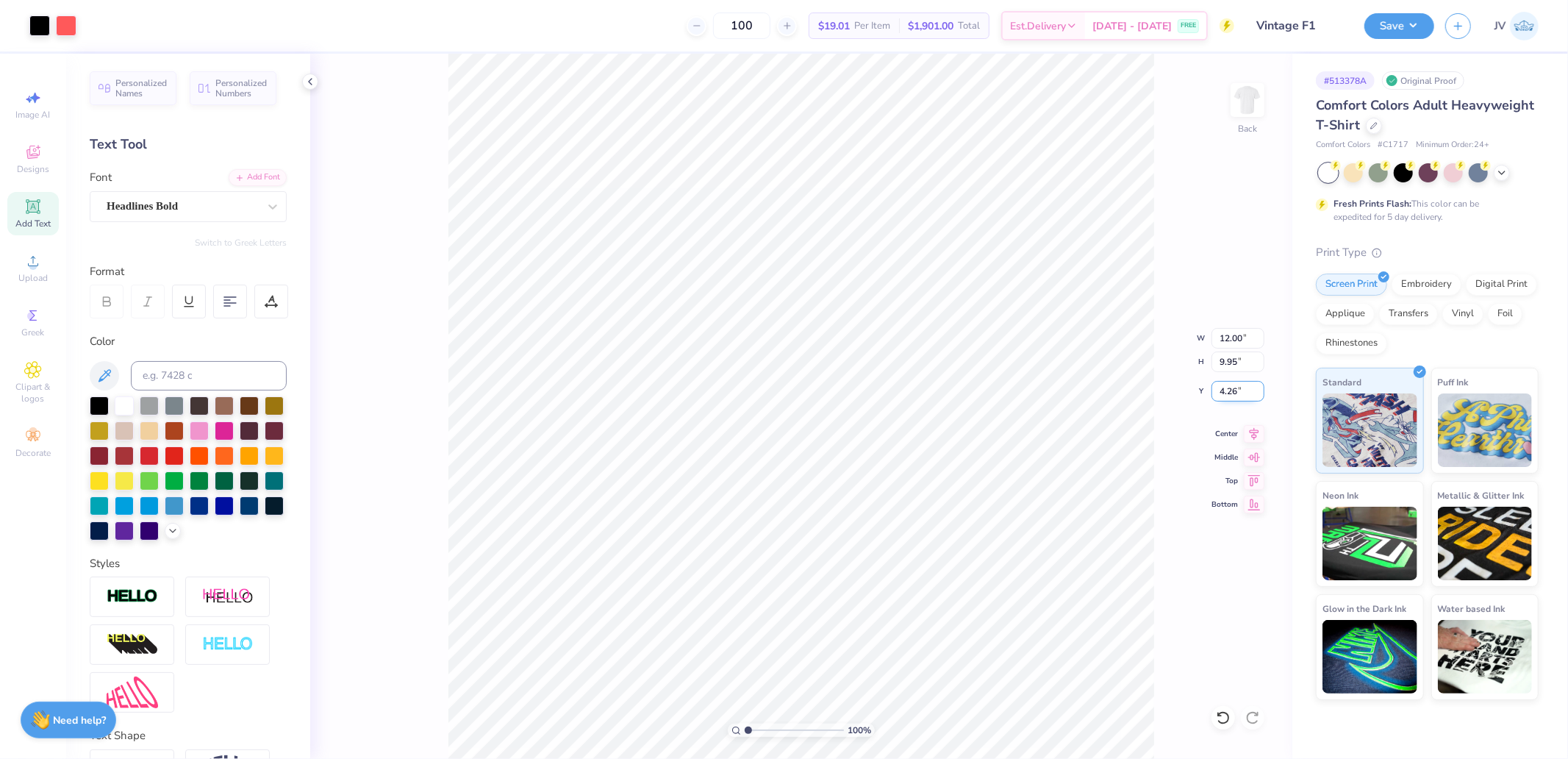
click at [1237, 385] on input "4.26" at bounding box center [1238, 391] width 53 height 20
click at [1238, 384] on input "4.26" at bounding box center [1238, 391] width 53 height 20
type input "3.00"
click at [1417, 17] on button "Save" at bounding box center [1399, 24] width 70 height 26
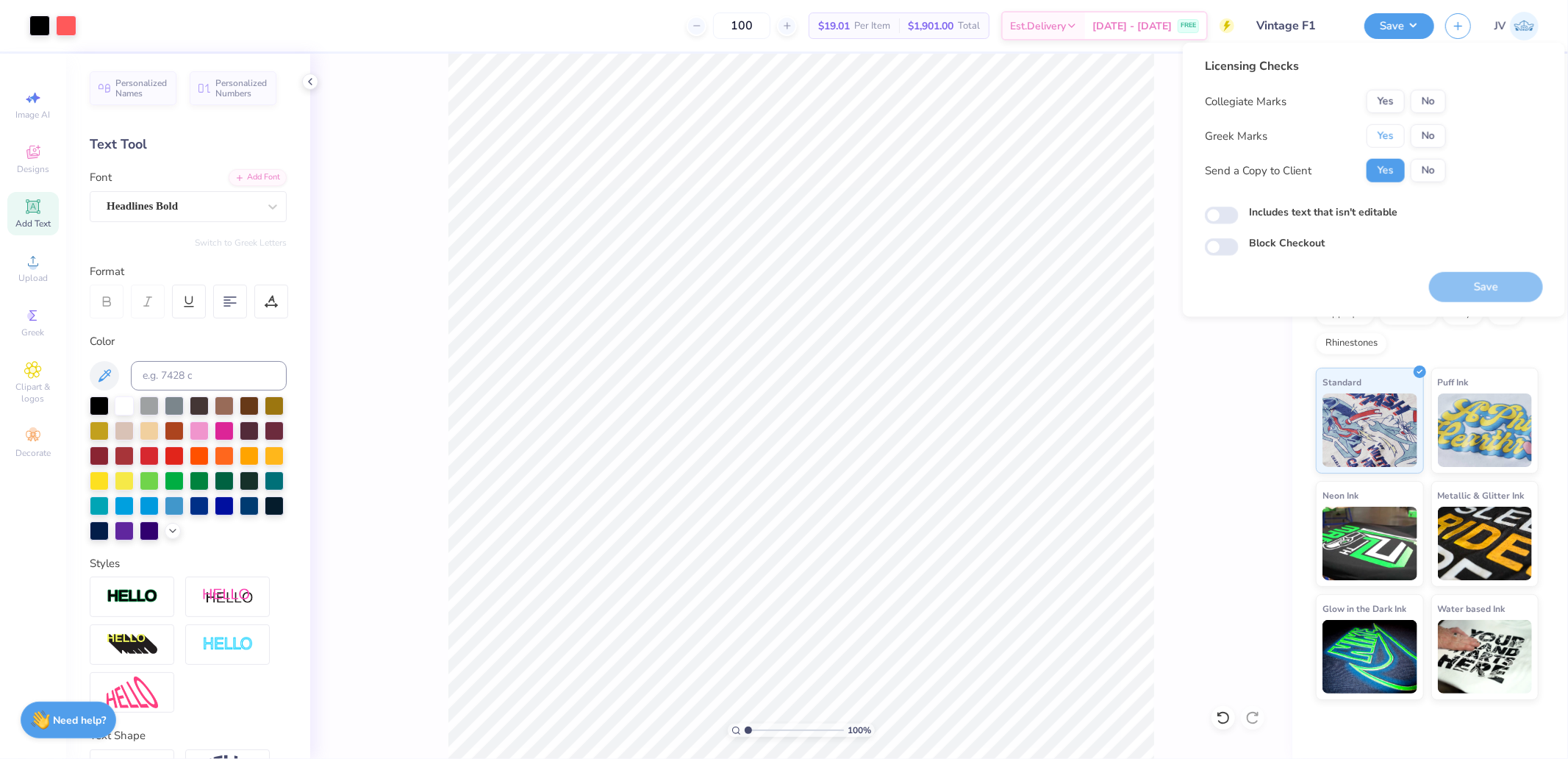
drag, startPoint x: 1377, startPoint y: 140, endPoint x: 1392, endPoint y: 121, distance: 24.2
click at [1377, 138] on button "Yes" at bounding box center [1385, 136] width 38 height 24
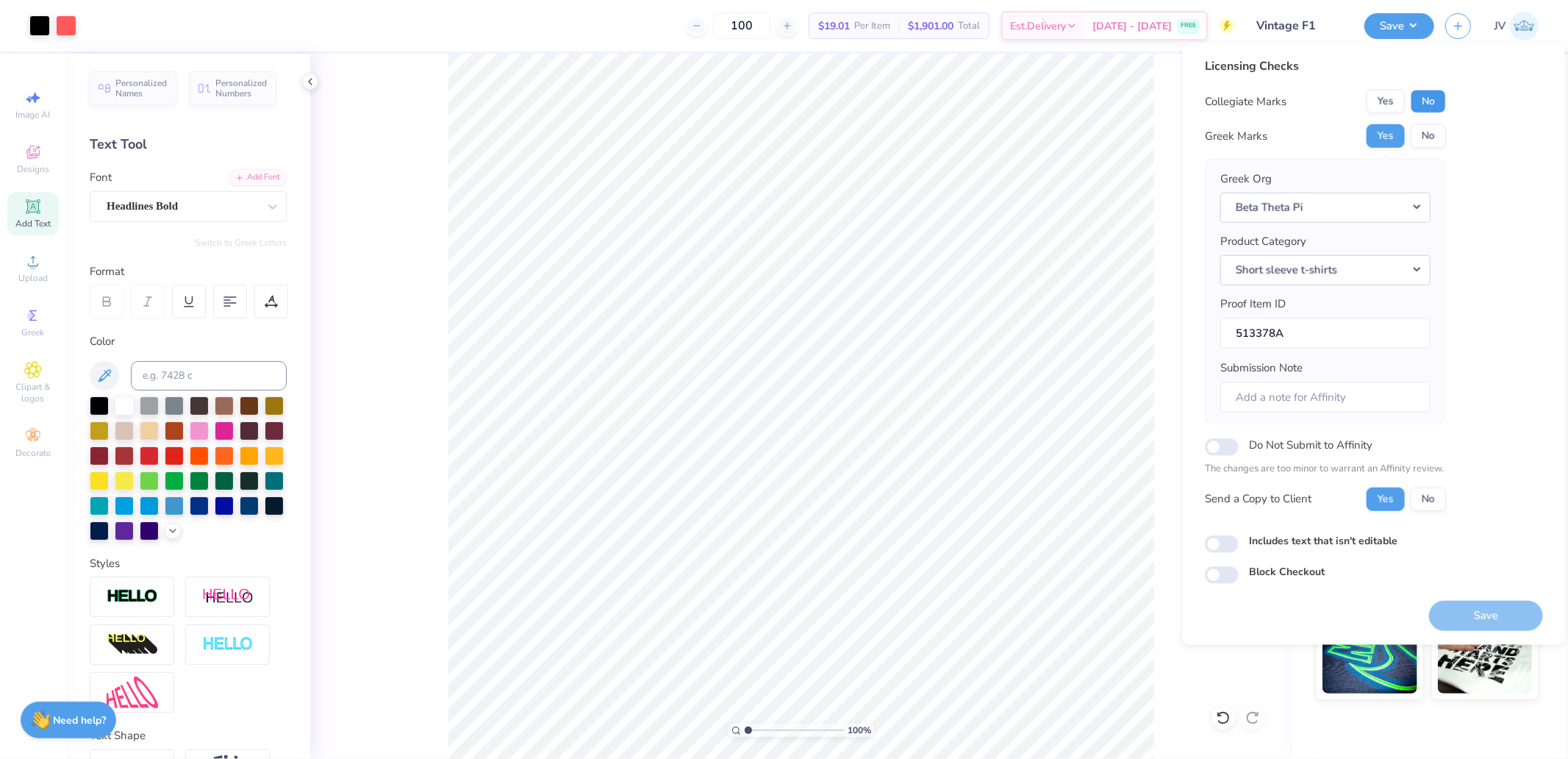
click at [1429, 96] on button "No" at bounding box center [1428, 101] width 35 height 24
click at [1463, 606] on button "Save" at bounding box center [1486, 615] width 114 height 30
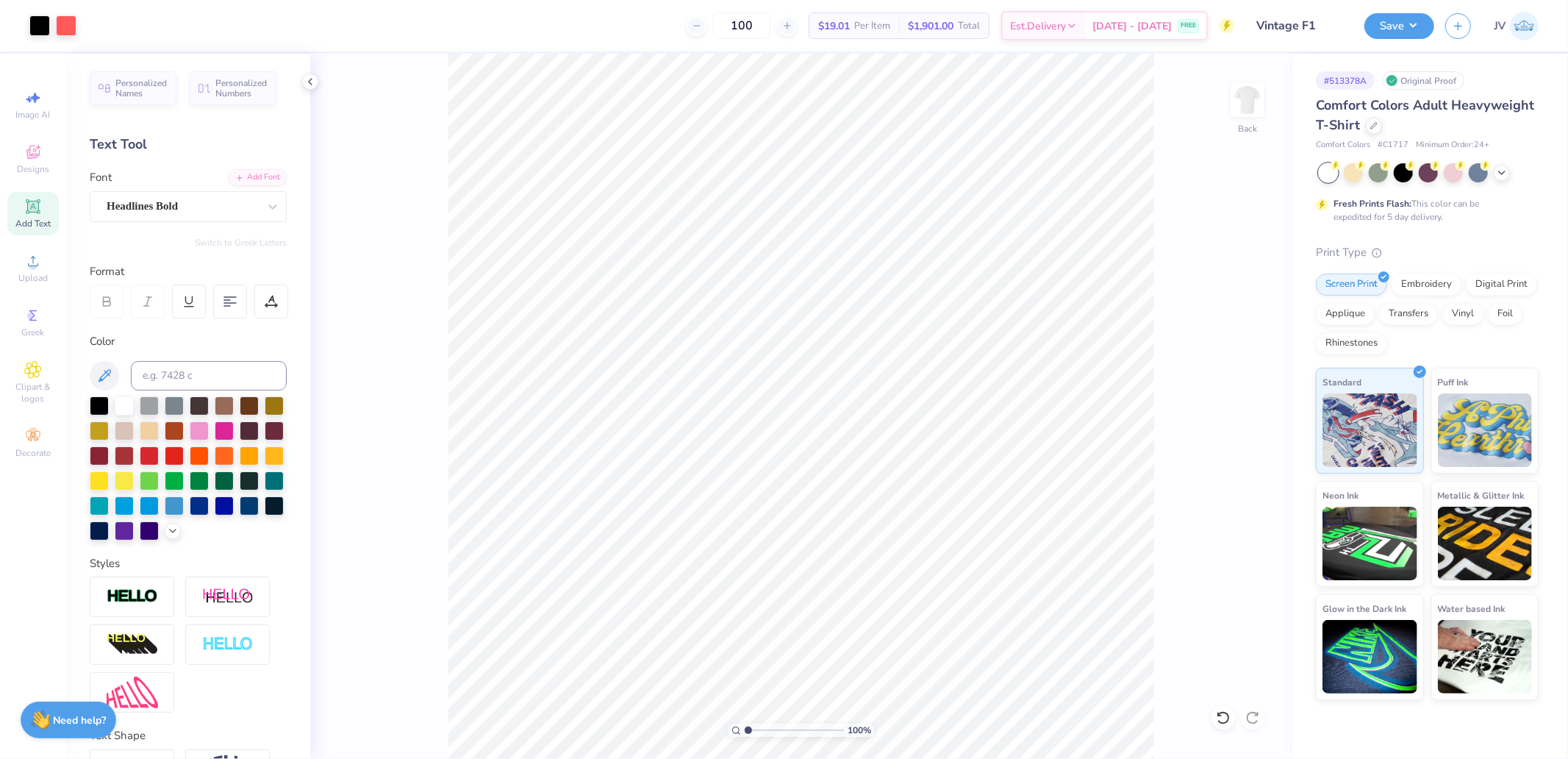
click at [262, 706] on div "Art colors 100 $19.01 Per Item $1,901.00 Total Est. Delivery Sep 12 - 15 FREE D…" at bounding box center [784, 380] width 1568 height 759
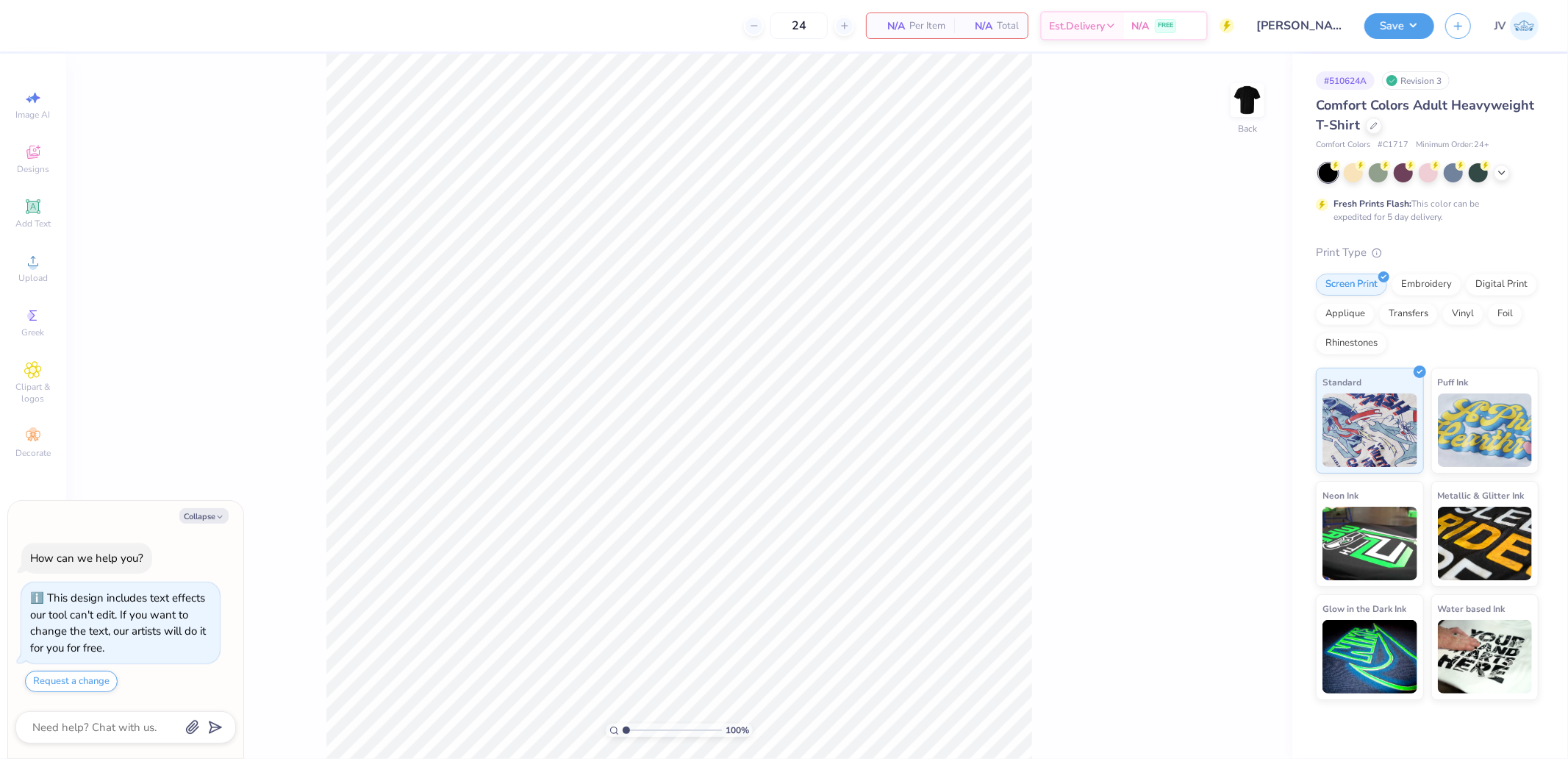
type textarea "x"
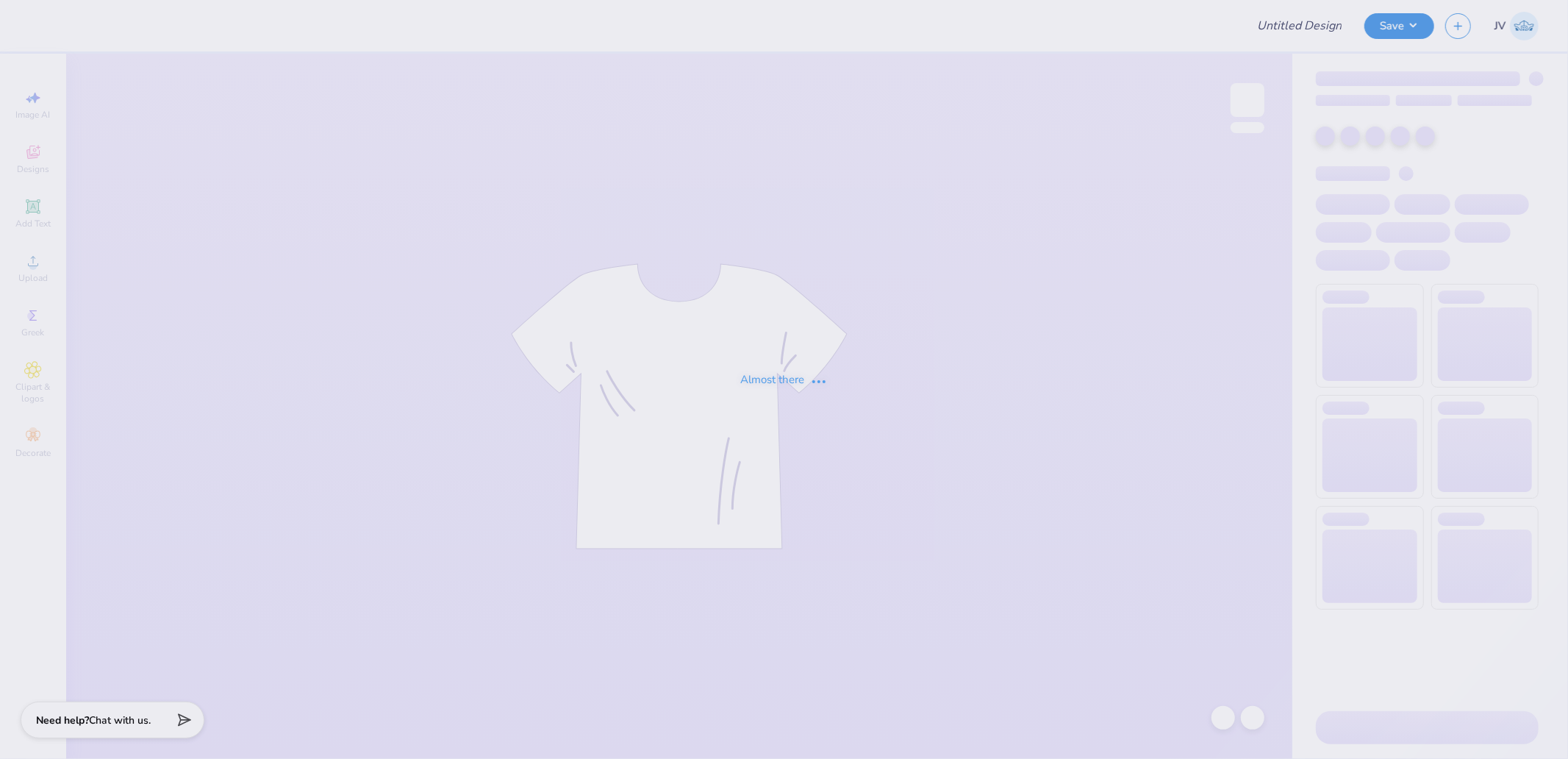
type input "Gio Okpala : Blade Landscaping"
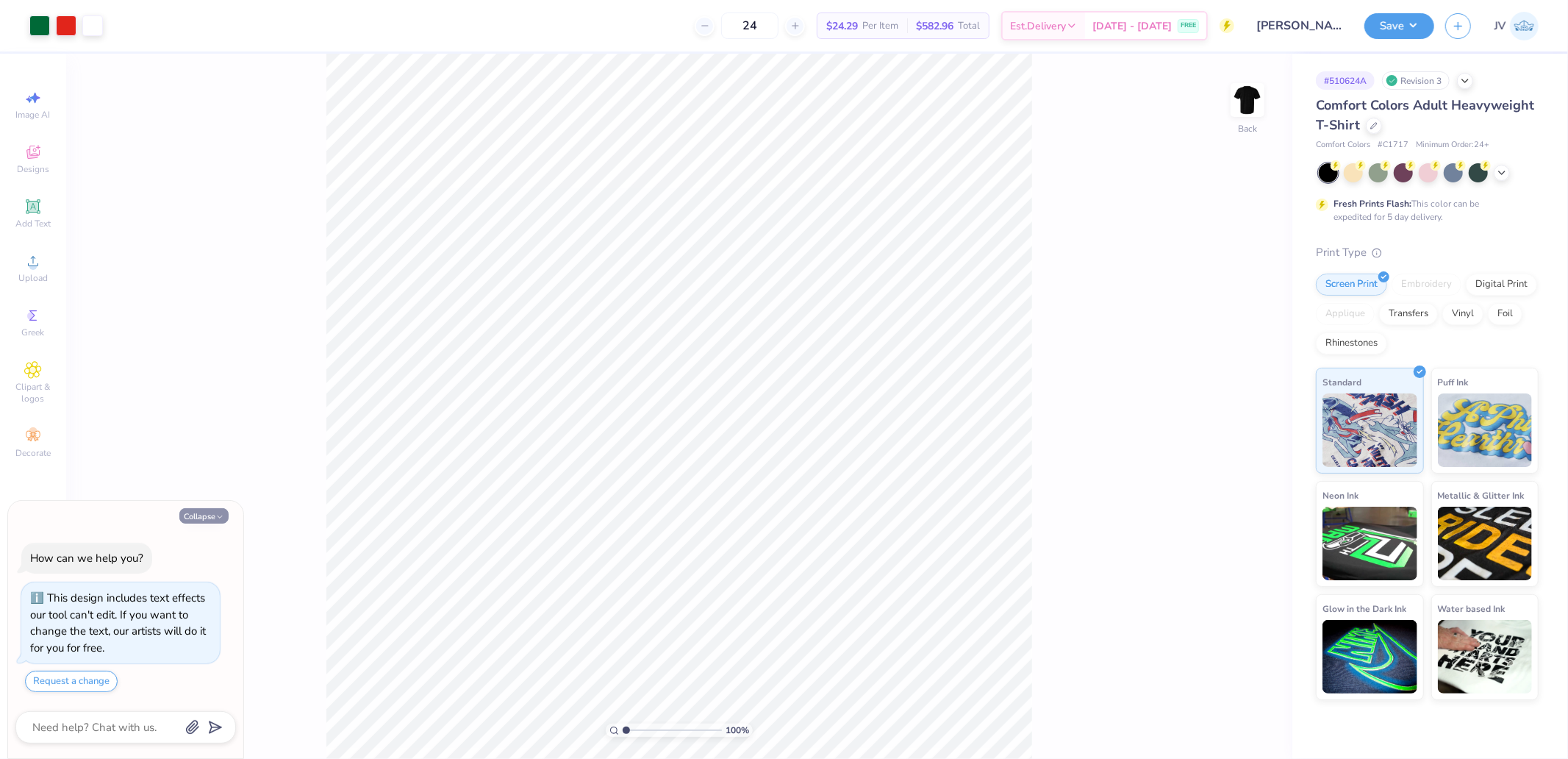
click at [209, 518] on button "Collapse" at bounding box center [204, 516] width 49 height 16
type textarea "x"
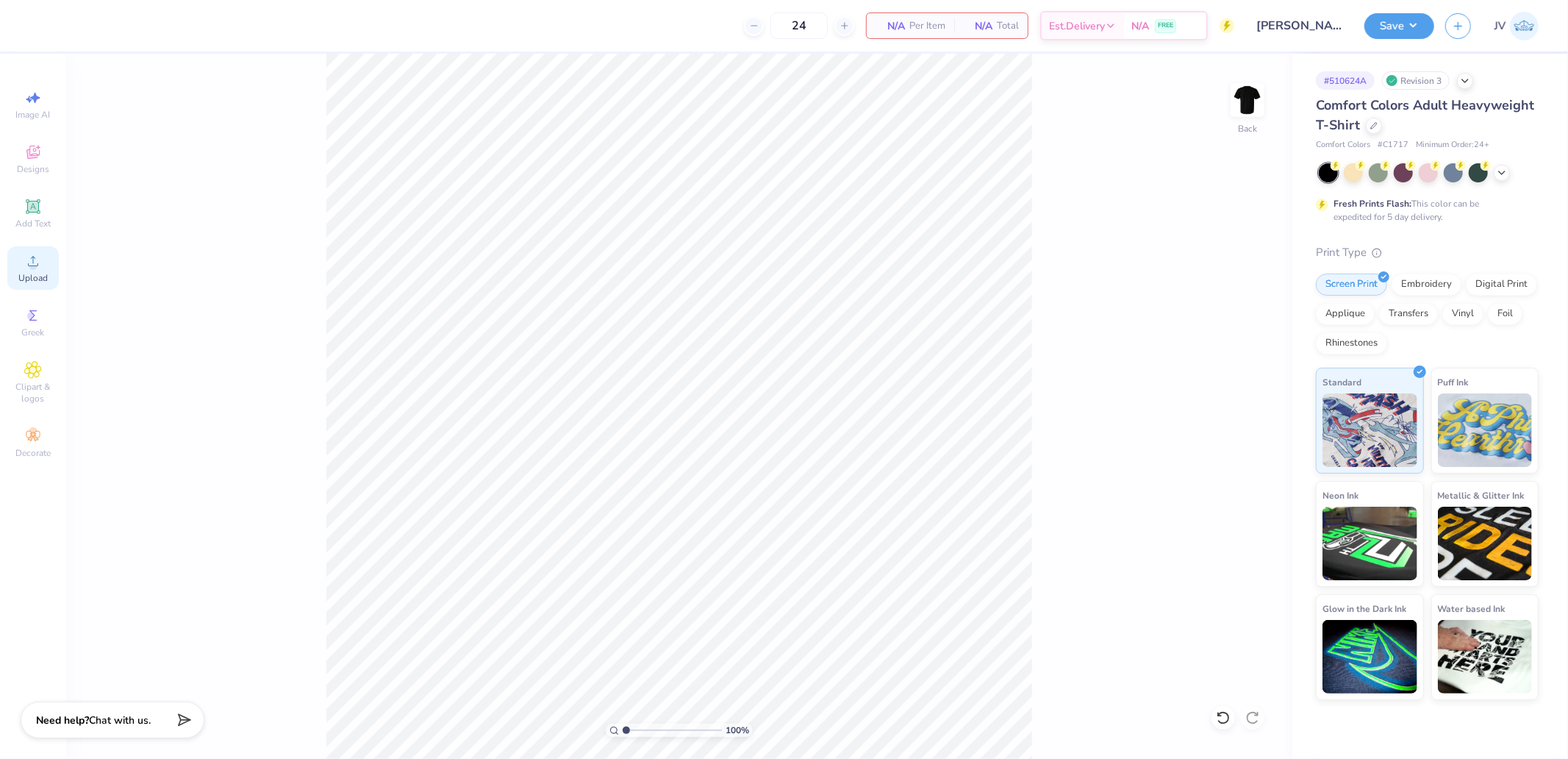
click at [37, 269] on icon at bounding box center [33, 261] width 18 height 18
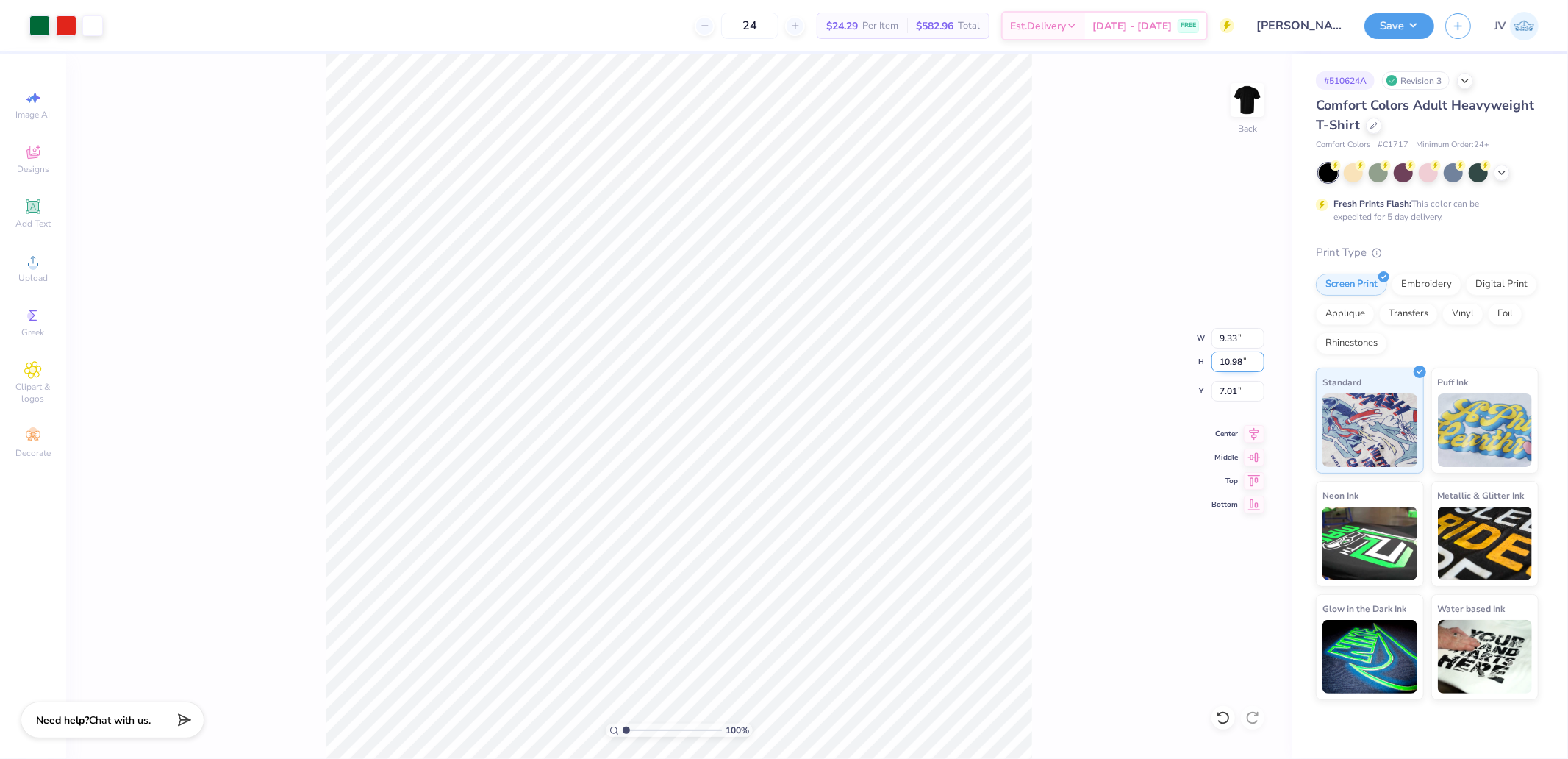
click at [1224, 369] on input "10.98" at bounding box center [1238, 361] width 53 height 20
type input "13"
type input "11.04"
type input "13.00"
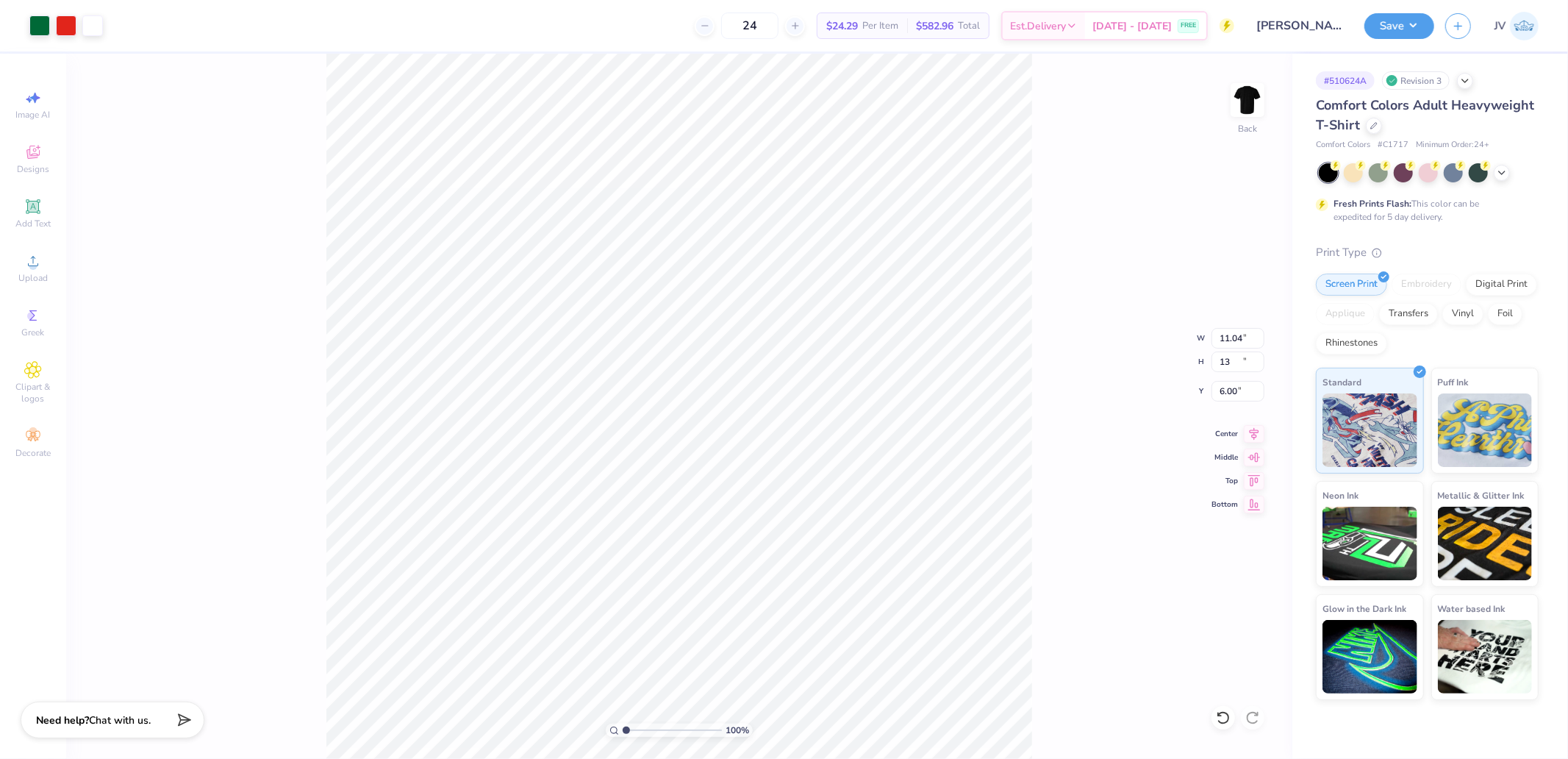
type input "6.00"
click at [1230, 339] on input "11.04" at bounding box center [1238, 338] width 53 height 20
type input "9.00"
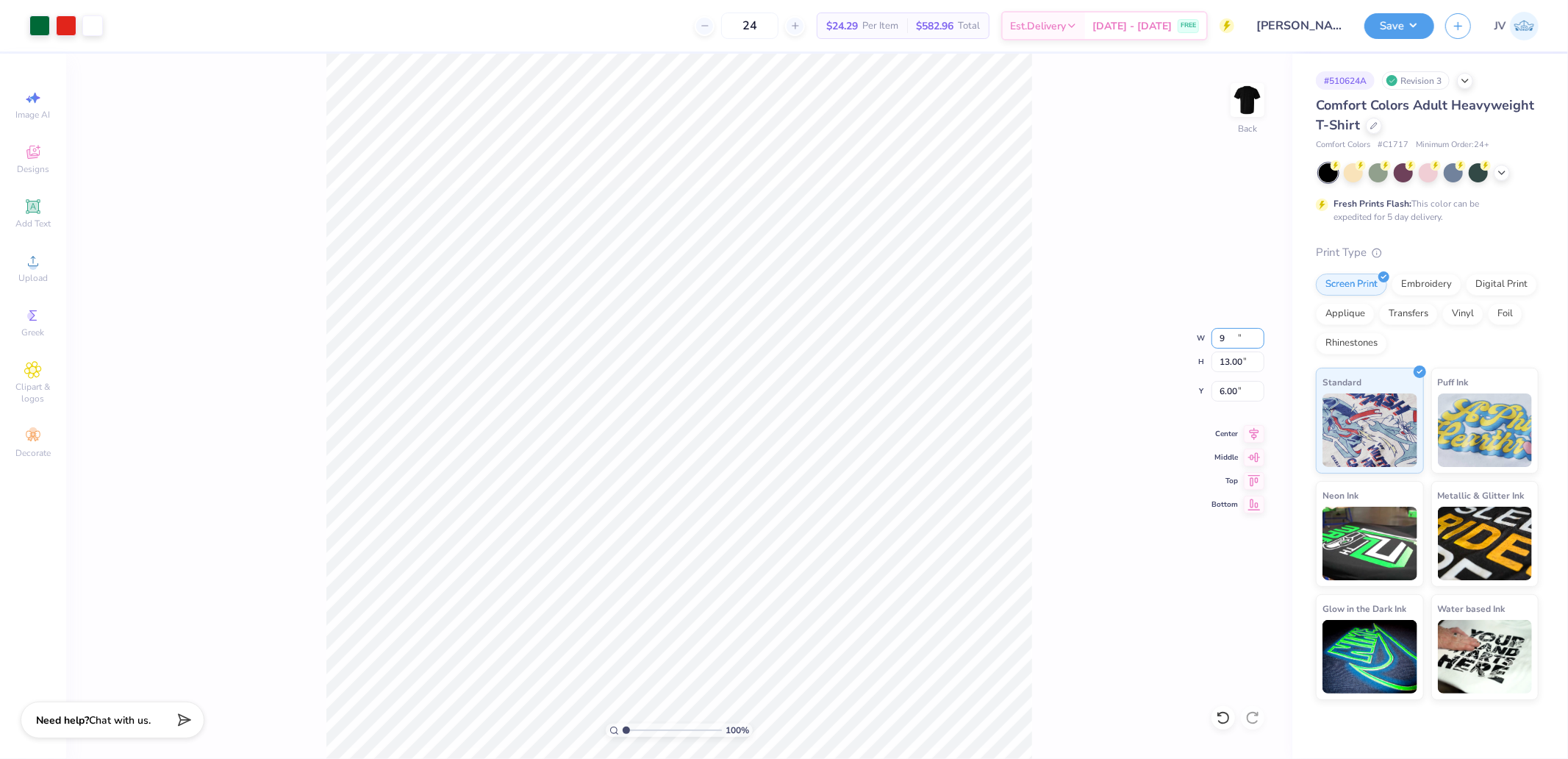
type input "10.59"
click at [1233, 387] on input "7.20" at bounding box center [1238, 391] width 53 height 20
type input "3.00"
click at [1076, 548] on div "100 % Back W 9.00 9.00 " H 10.59 10.59 " Y 3.00 3.00 " Center Middle Top Bottom" at bounding box center [679, 405] width 1226 height 705
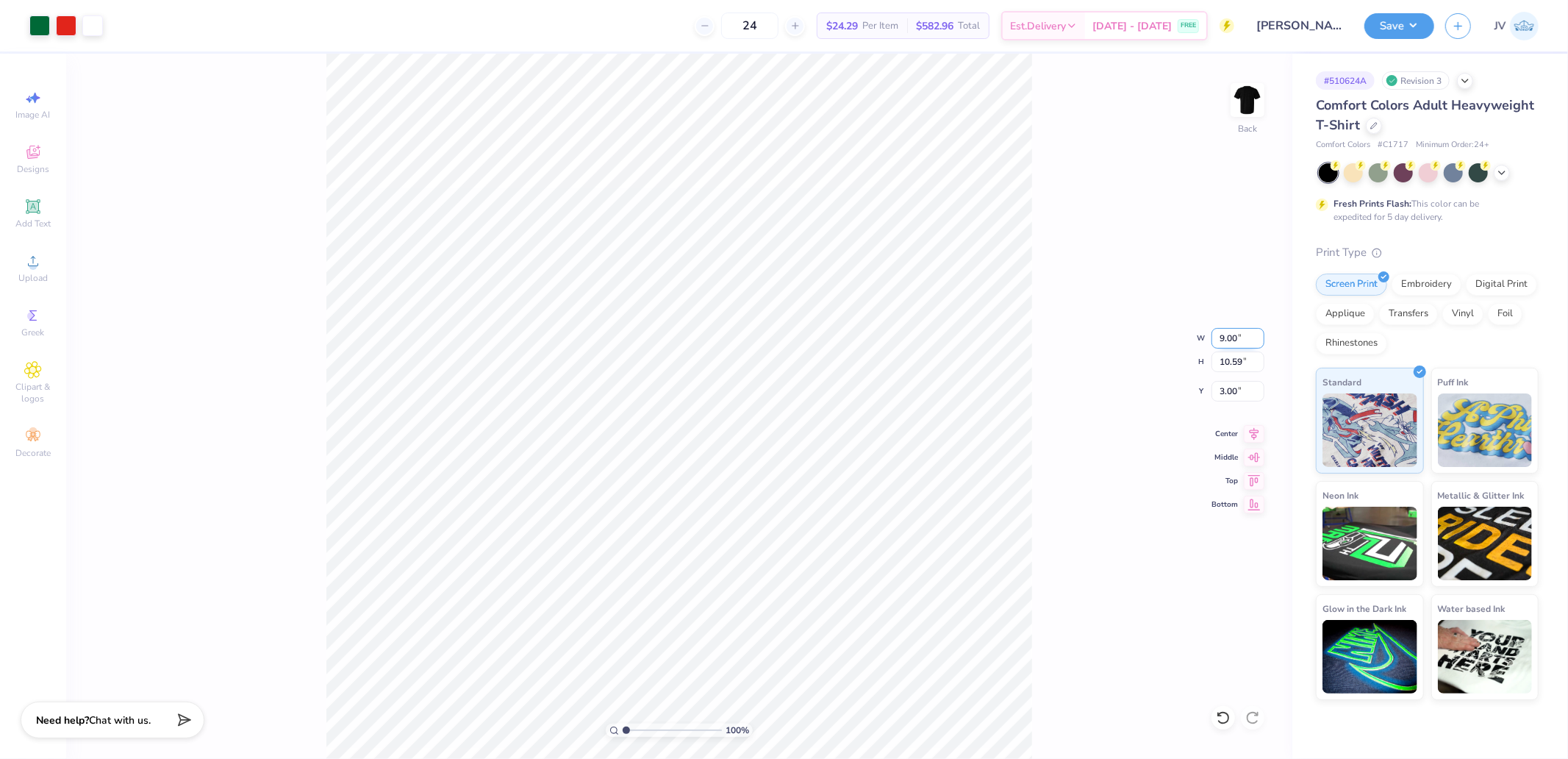
click at [1230, 340] on input "9.00" at bounding box center [1238, 338] width 53 height 20
type input "10.00"
type input "11.77"
type input "2.41"
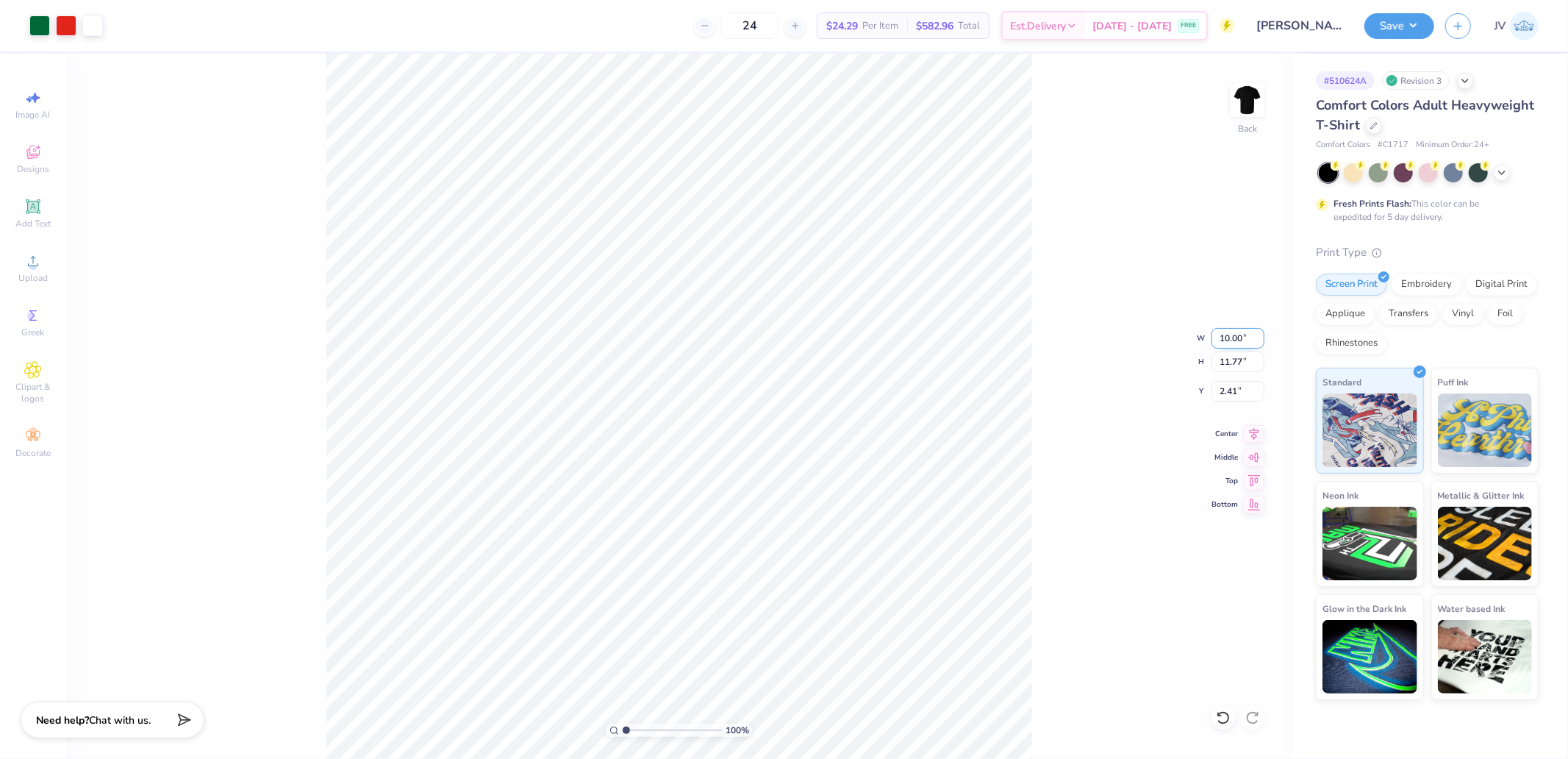
click at [1229, 339] on input "10.00" at bounding box center [1238, 338] width 53 height 20
type input "11.00"
type input "12.95"
type input "1.82"
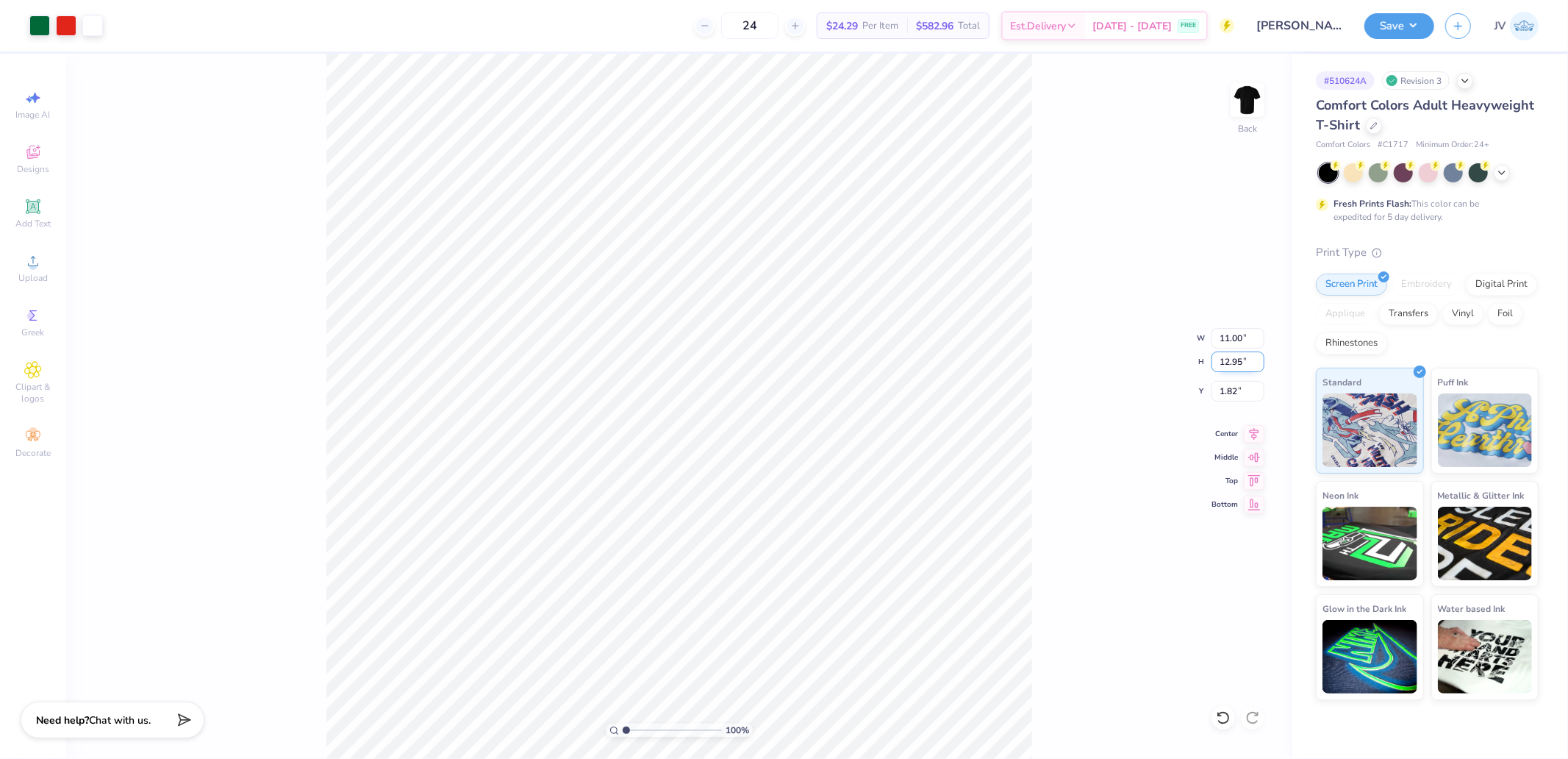
click at [1232, 369] on input "12.95" at bounding box center [1238, 361] width 53 height 20
click at [1232, 369] on input "12.95" at bounding box center [1238, 361] width 53 height 20
type input "13"
type input "11.04"
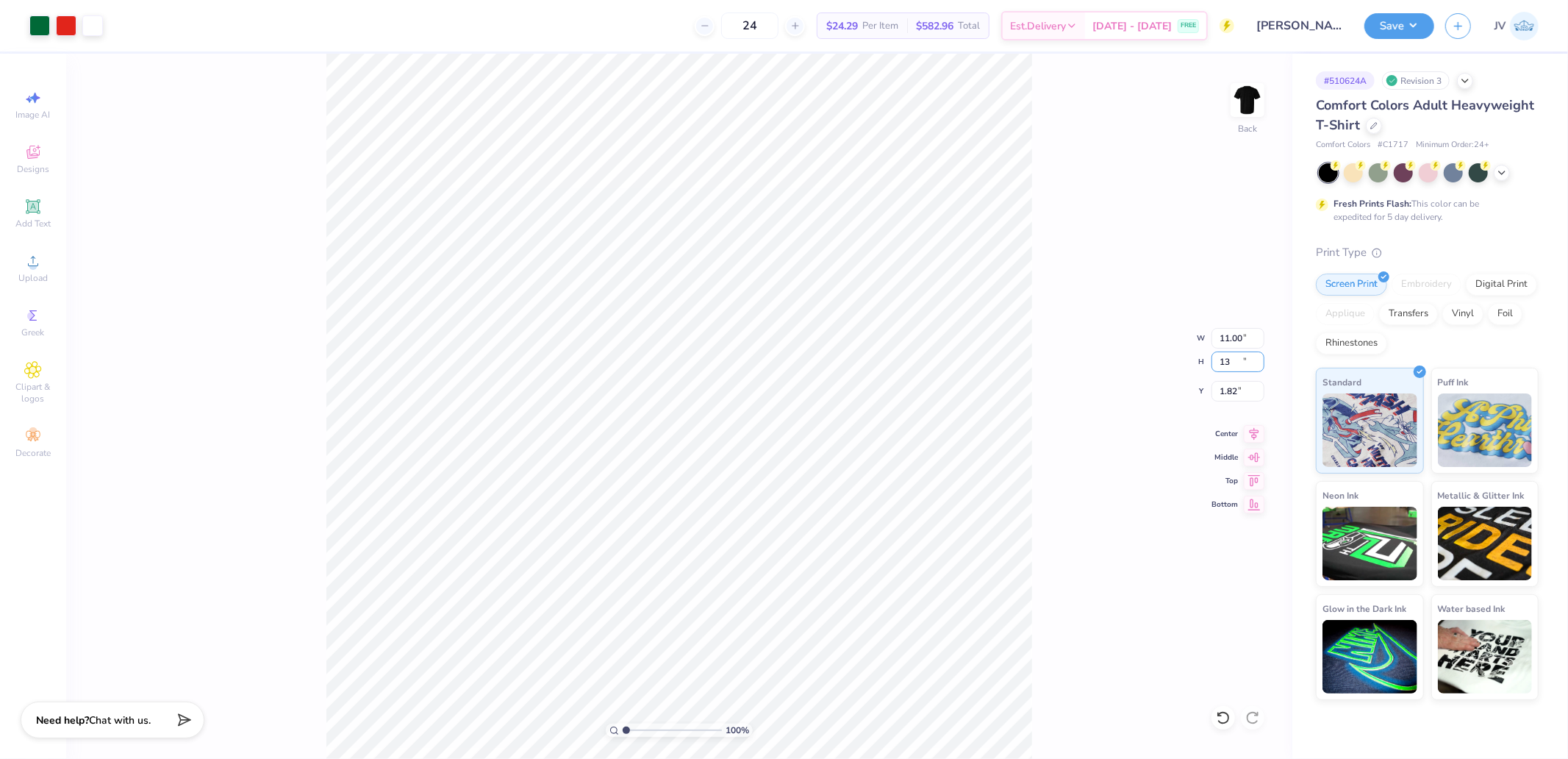
type input "13.00"
type input "1.80"
click at [1159, 418] on div "100 % Back W 11.04 11.04 " H 13.00 13.00 " Y 1.80 1.80 " Center Middle Top Bott…" at bounding box center [679, 405] width 1226 height 705
click at [1218, 392] on input "1.80" at bounding box center [1238, 391] width 53 height 20
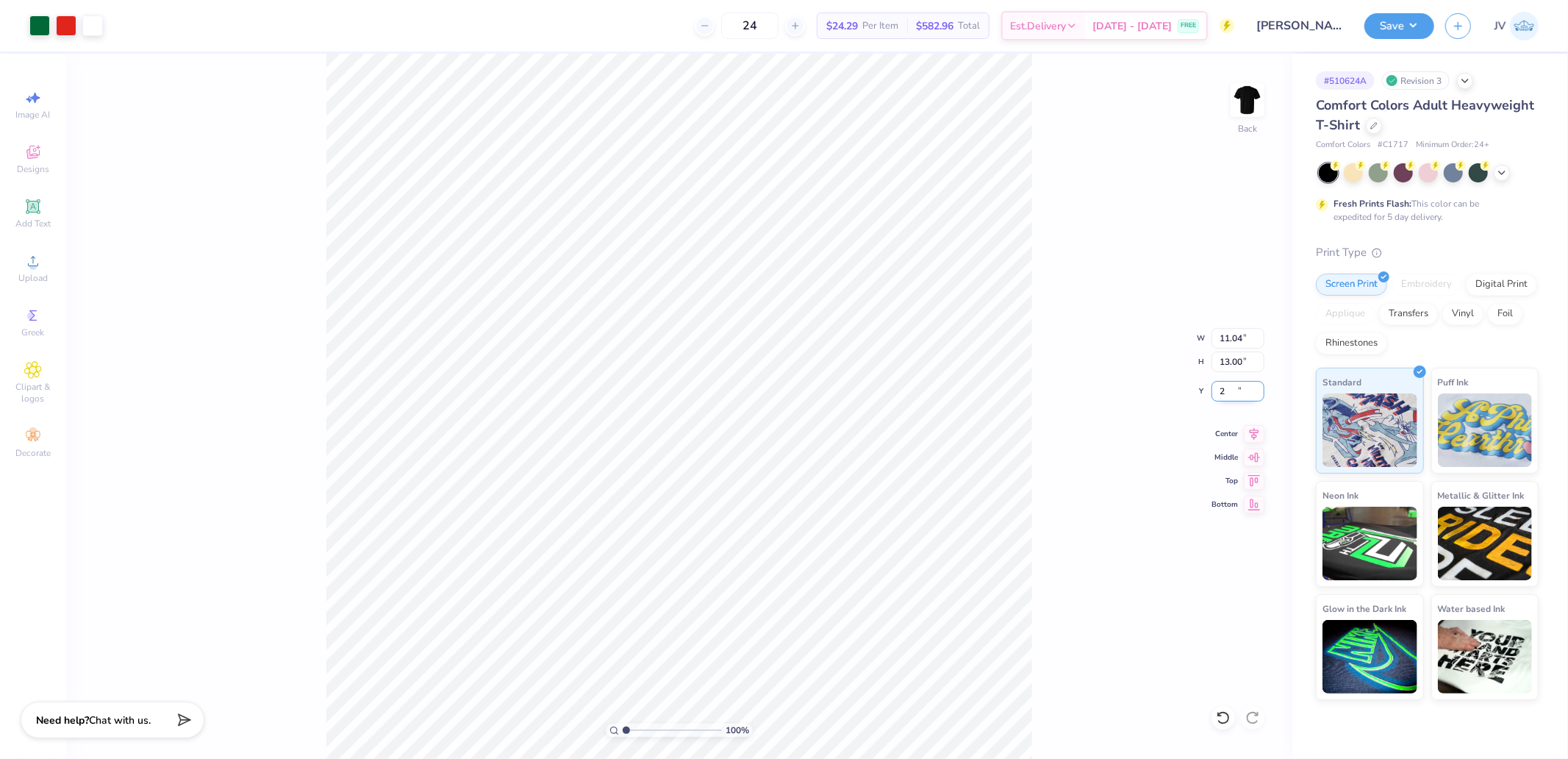
type input "2.00"
click at [42, 218] on span "Add Text" at bounding box center [33, 223] width 35 height 12
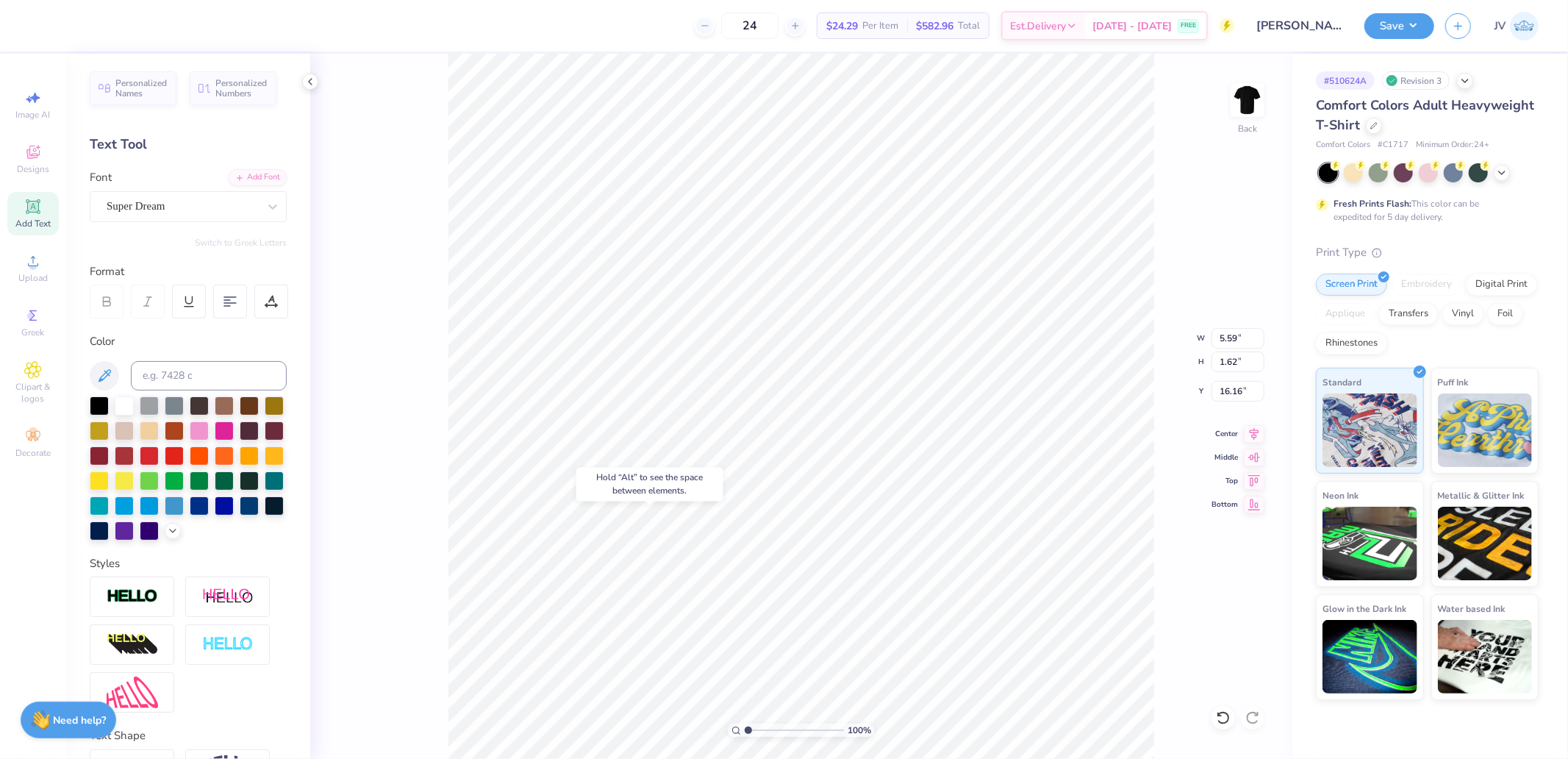
type input "16.16"
click at [251, 172] on div "Add Font" at bounding box center [258, 176] width 58 height 17
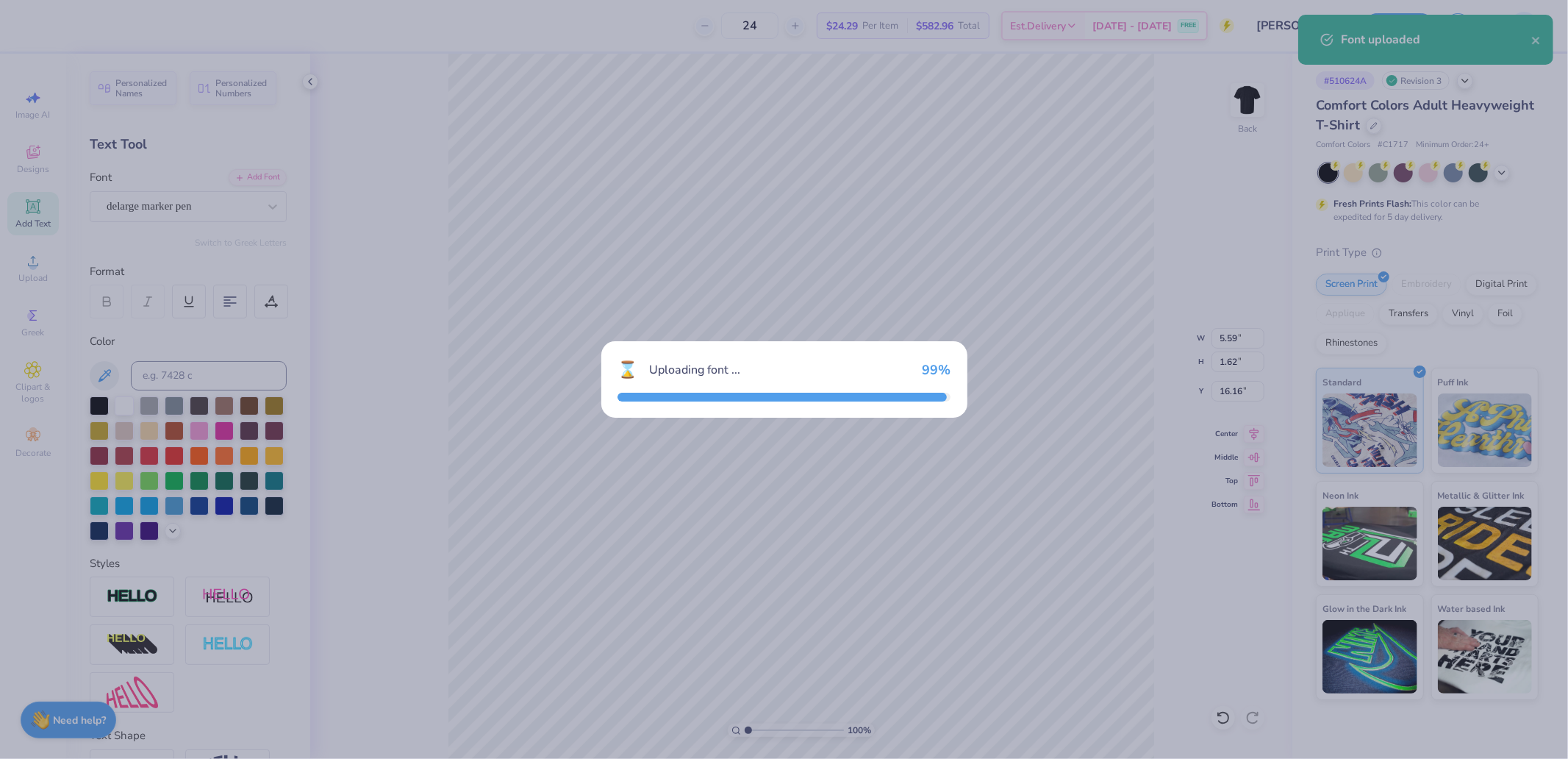
type input "7.47"
type input "1.66"
type input "16.14"
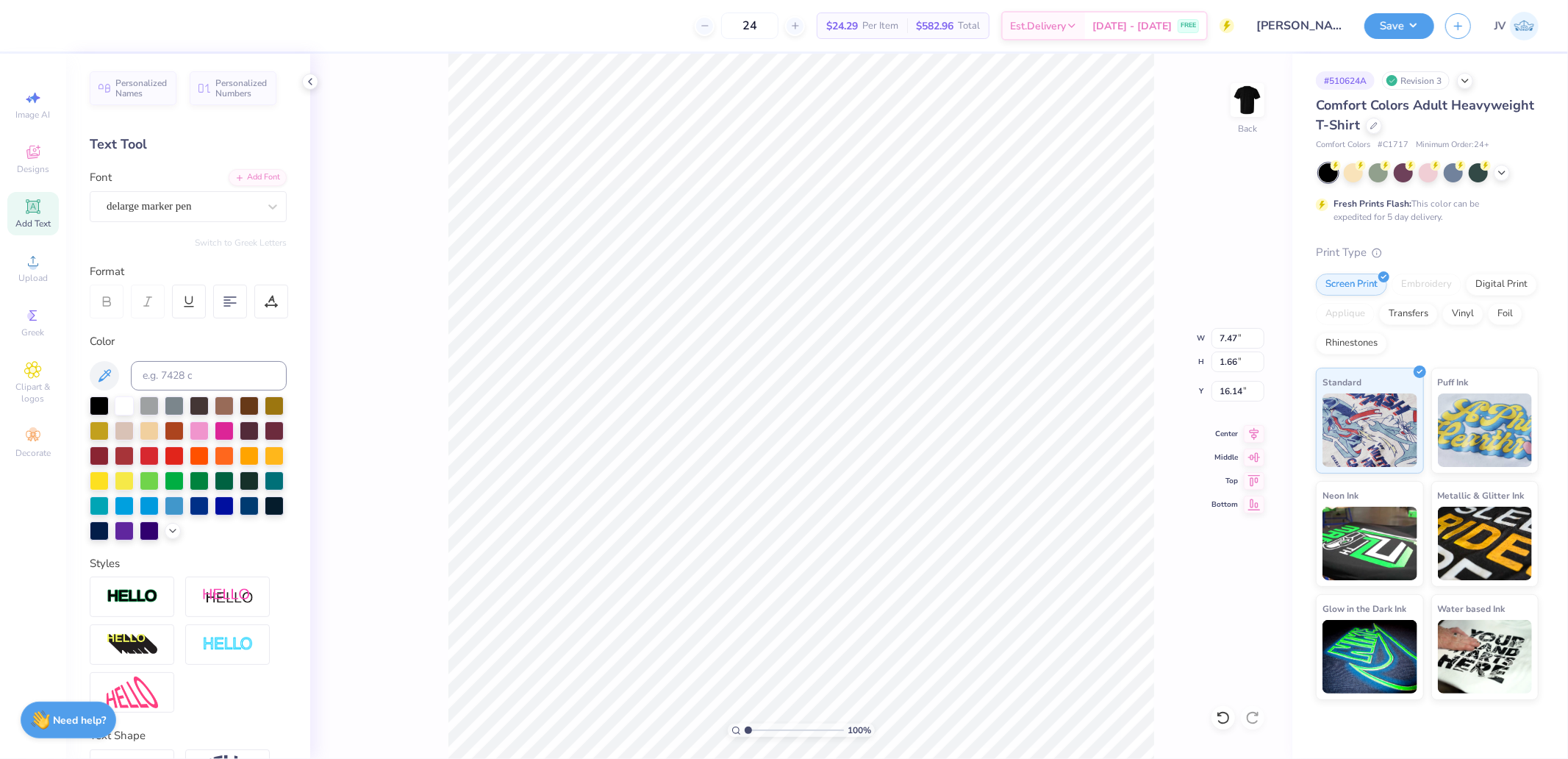
scroll to position [13, 4]
type textarea "EST. 2OO2"
type input "5.71"
type input "0.70"
type input "17.14"
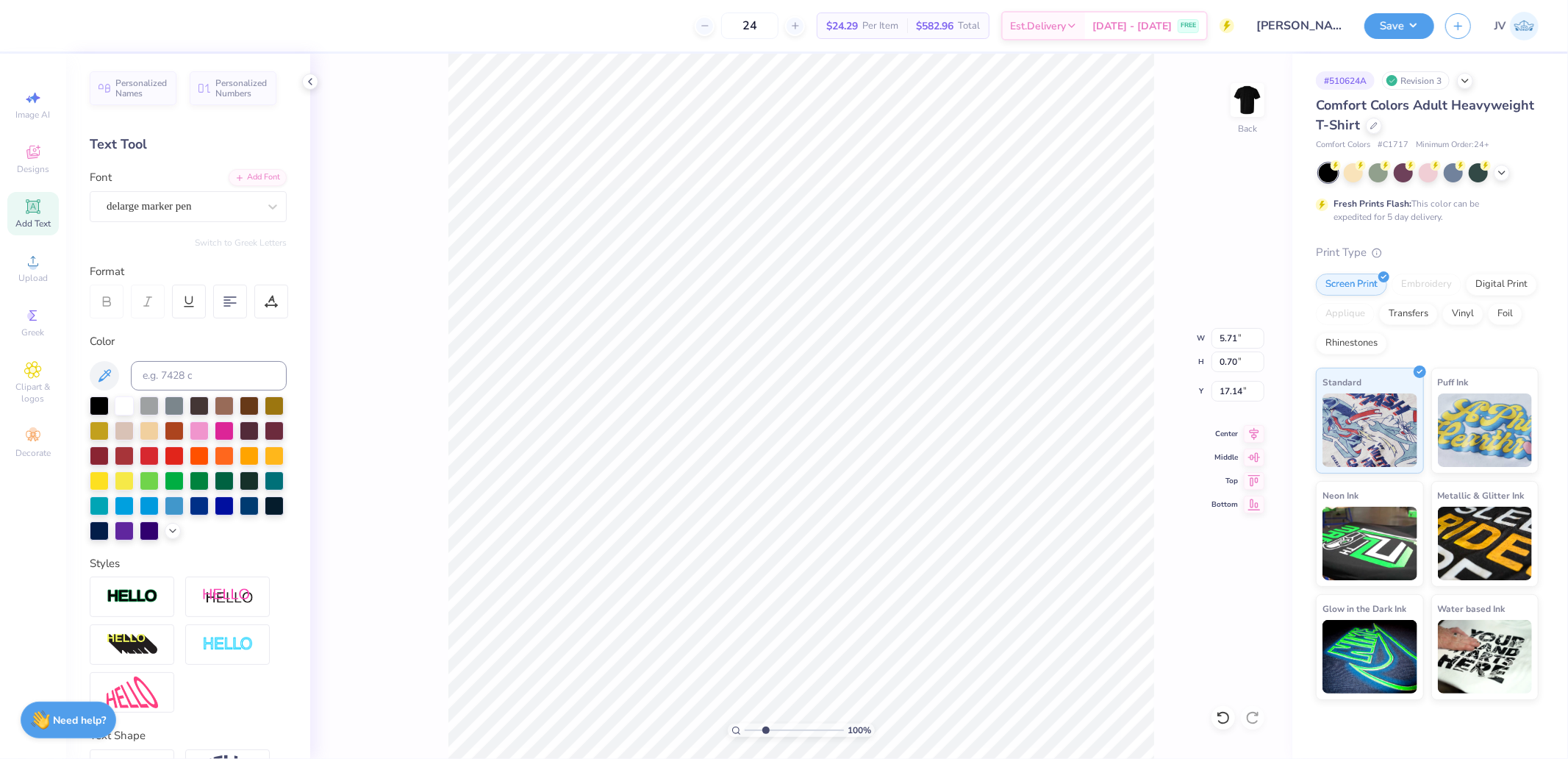
click at [765, 726] on input "range" at bounding box center [794, 730] width 100 height 13
click at [760, 731] on input "range" at bounding box center [794, 730] width 100 height 13
type input "2.38"
click at [761, 728] on input "range" at bounding box center [794, 730] width 100 height 13
type input "4.39"
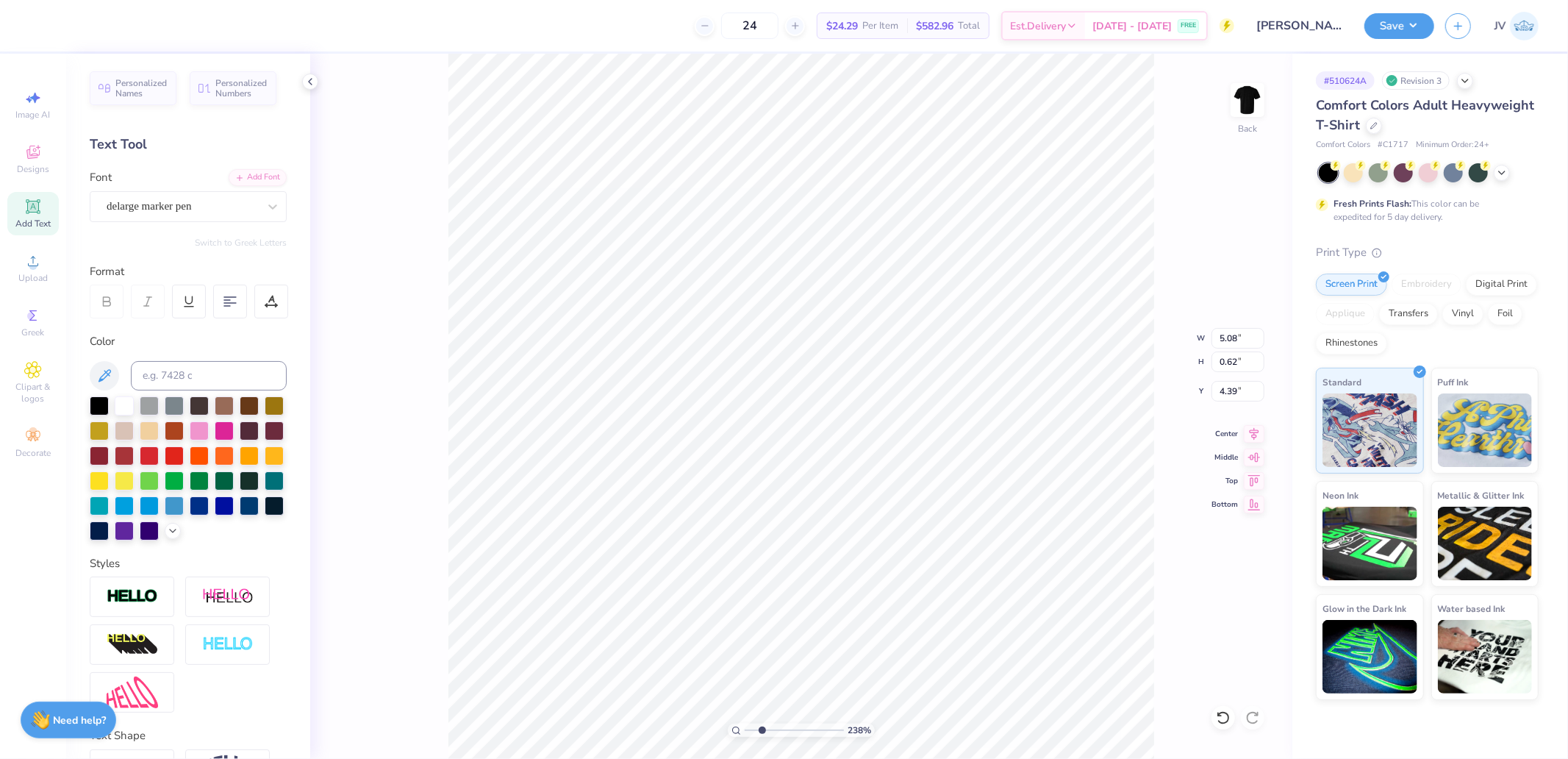
type input "5.08"
type input "0.62"
type input "4.47"
type input "4.68"
type input "0.57"
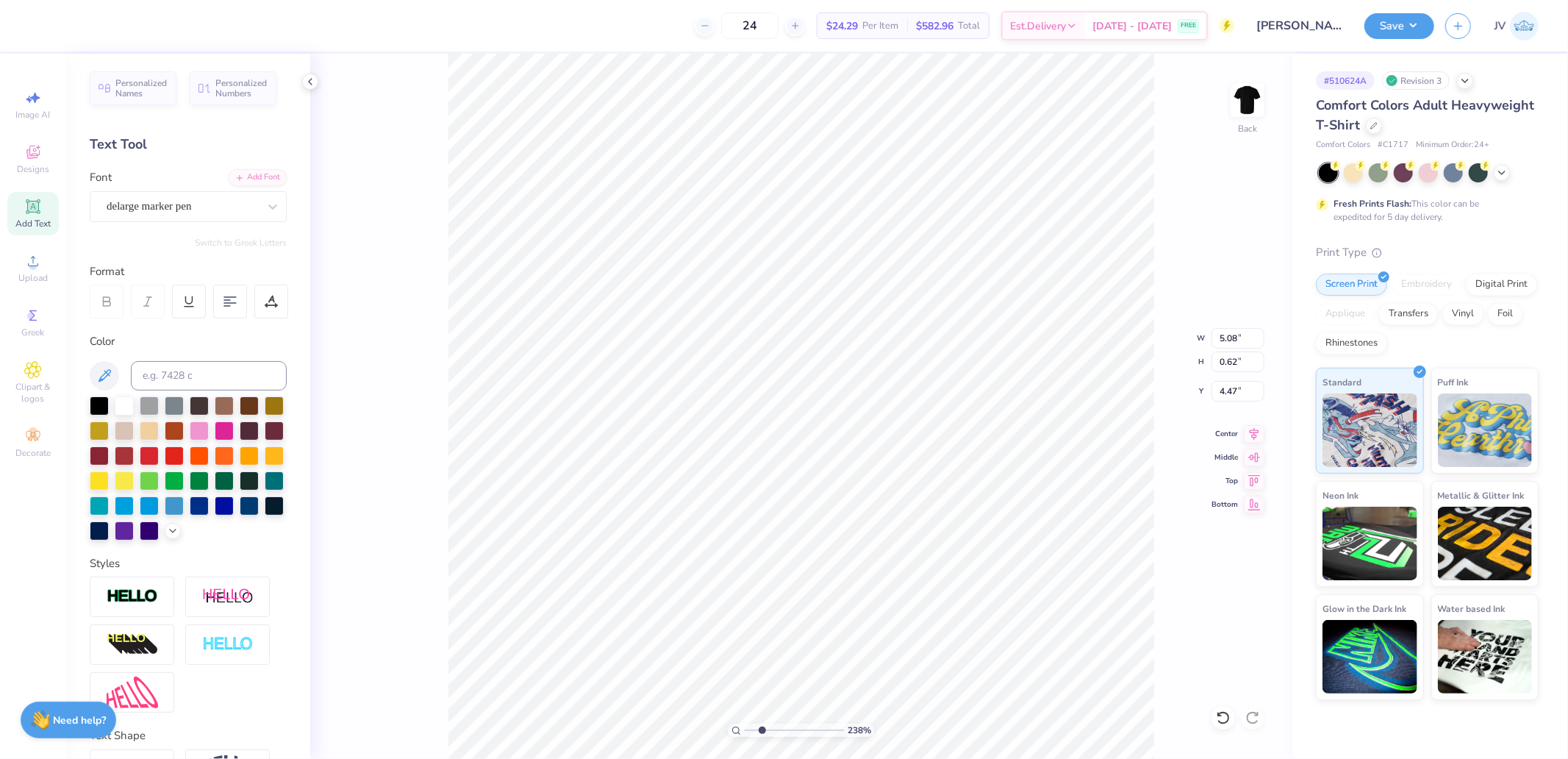
type input "4.52"
type input "11.04"
type input "13.00"
type input "2.00"
click at [1133, 336] on div "238 % Back W 11.04 11.04 " H 13.00 13.00 " Y 2.00 2.00 " Center Middle Top Bott…" at bounding box center [801, 405] width 982 height 705
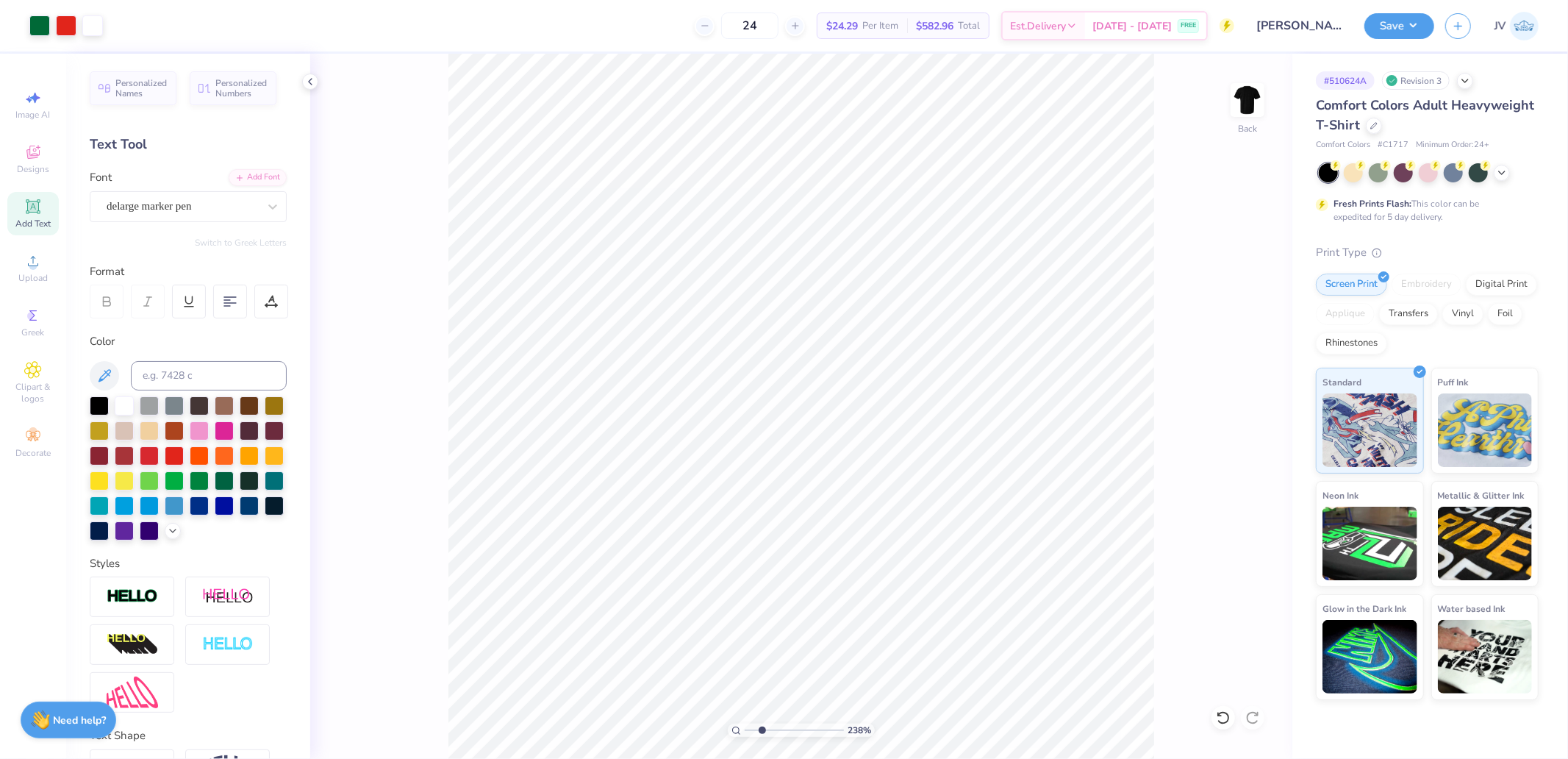
drag, startPoint x: 761, startPoint y: 732, endPoint x: 731, endPoint y: 729, distance: 30.1
type input "1"
click at [745, 728] on input "range" at bounding box center [794, 730] width 100 height 13
click at [745, 729] on input "range" at bounding box center [794, 730] width 100 height 13
click at [747, 730] on input "range" at bounding box center [794, 730] width 100 height 13
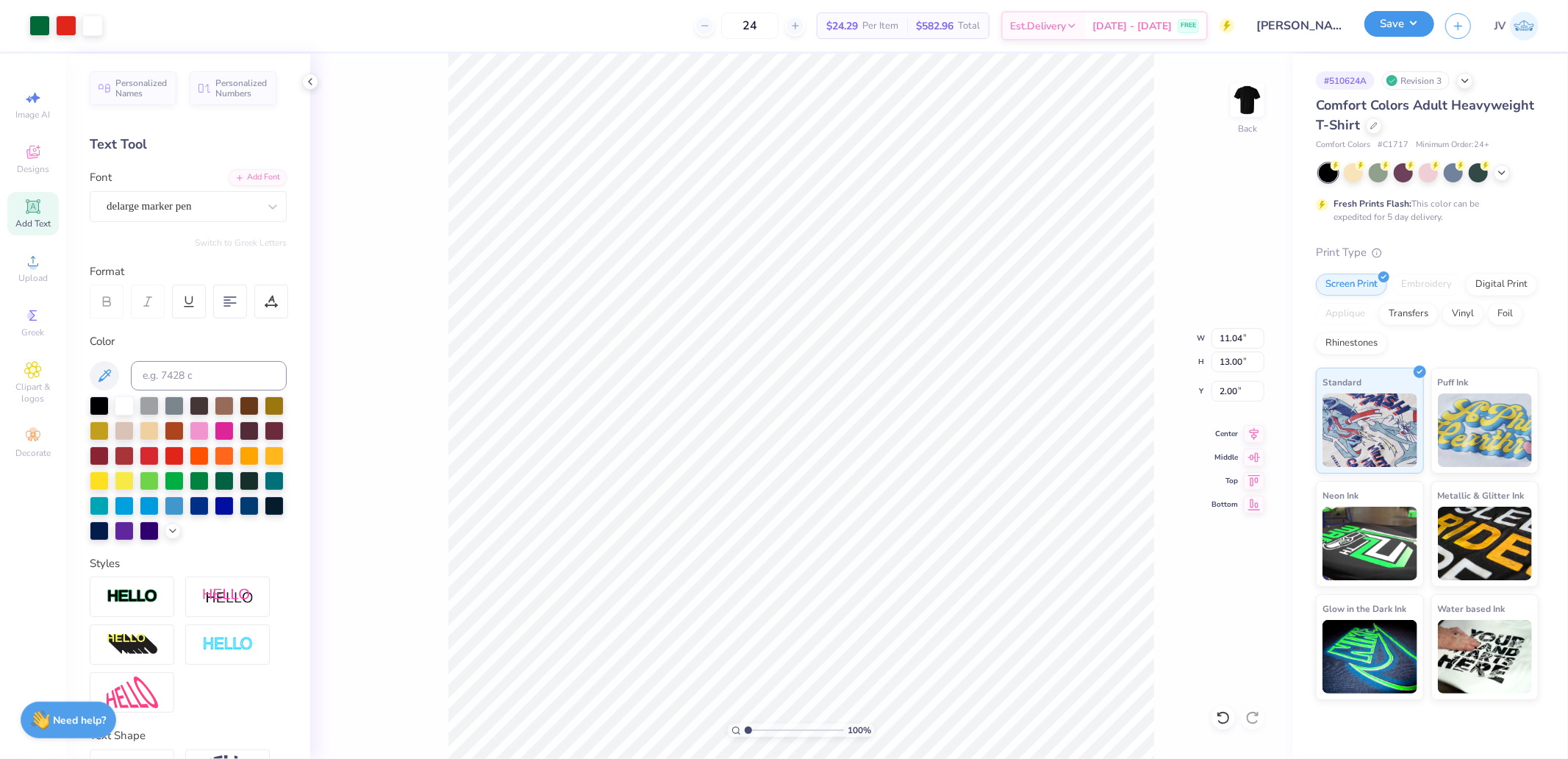
click at [1395, 27] on button "Save" at bounding box center [1399, 24] width 70 height 26
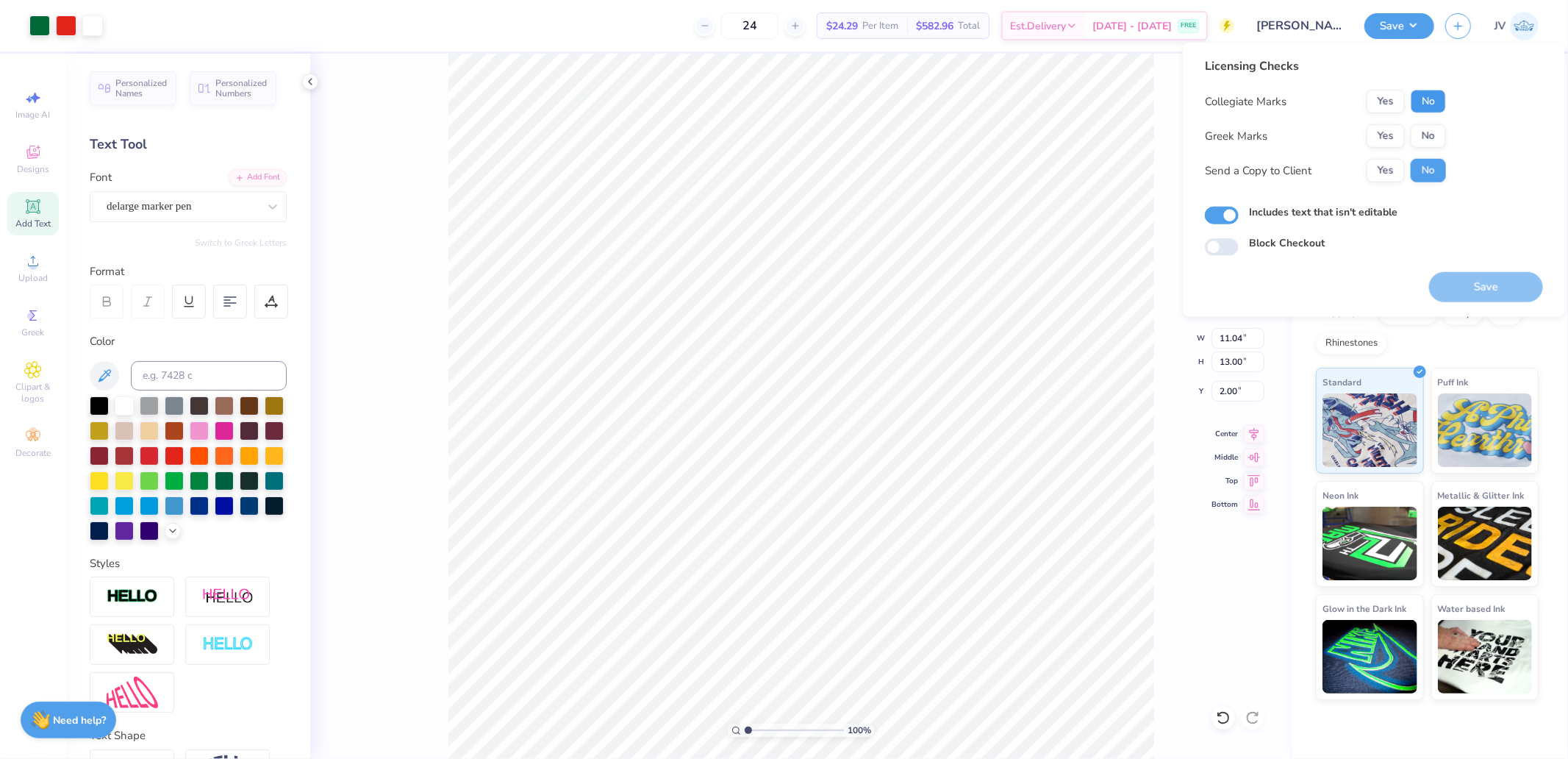
click at [1436, 97] on button "No" at bounding box center [1428, 101] width 35 height 24
click at [1429, 128] on button "No" at bounding box center [1428, 136] width 35 height 24
click at [1483, 283] on button "Save" at bounding box center [1486, 287] width 114 height 30
